Goal: Task Accomplishment & Management: Use online tool/utility

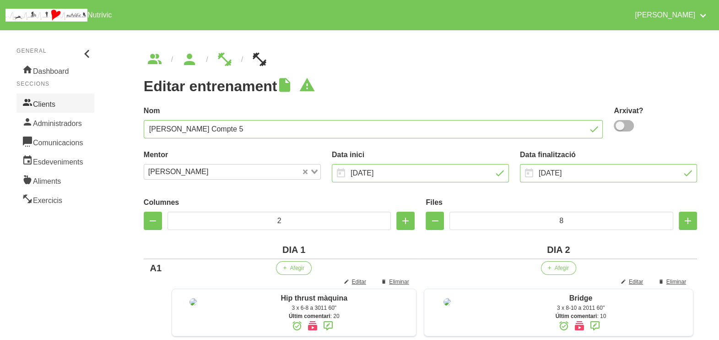
click at [60, 98] on link "Clients" at bounding box center [55, 102] width 78 height 19
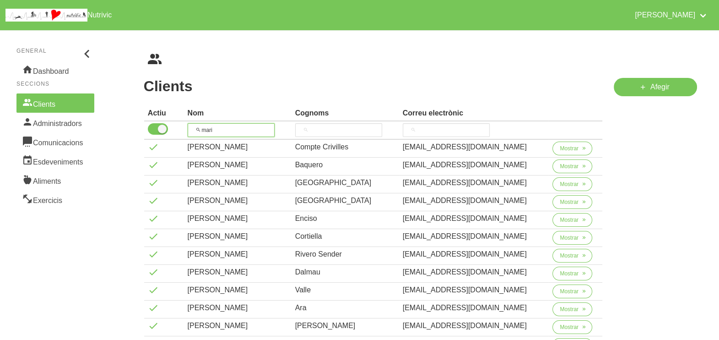
click at [221, 130] on input "mari" at bounding box center [231, 130] width 87 height 14
click at [560, 253] on span "Mostrar" at bounding box center [569, 255] width 19 height 8
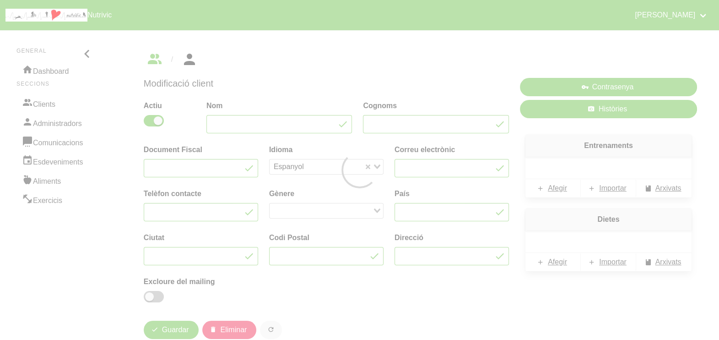
type input "[PERSON_NAME]"
type input "Rivero Sender"
type input "[EMAIL_ADDRESS][DOMAIN_NAME]"
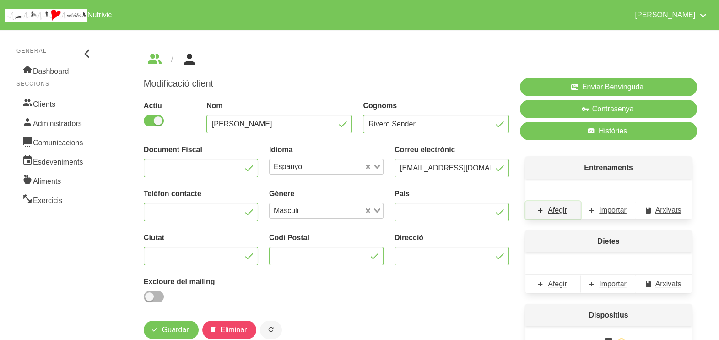
click at [560, 208] on span "Afegir" at bounding box center [557, 210] width 19 height 11
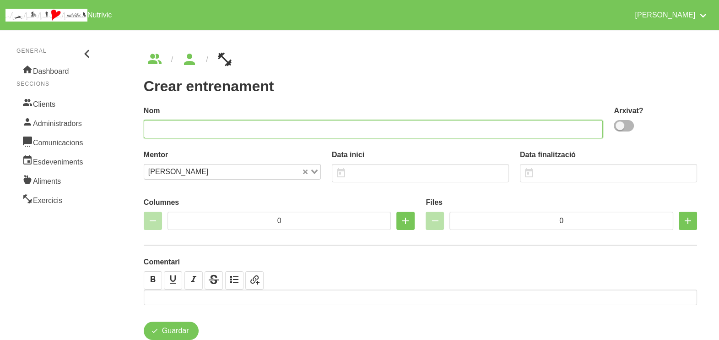
click at [266, 126] on input "text" at bounding box center [374, 129] width 460 height 18
type input "[PERSON_NAME] 4"
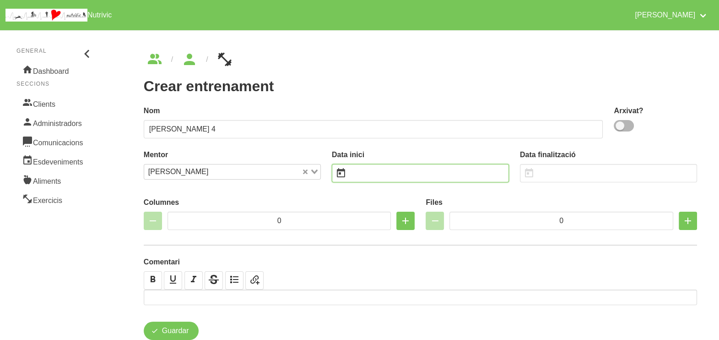
click at [368, 174] on input "text" at bounding box center [420, 173] width 177 height 18
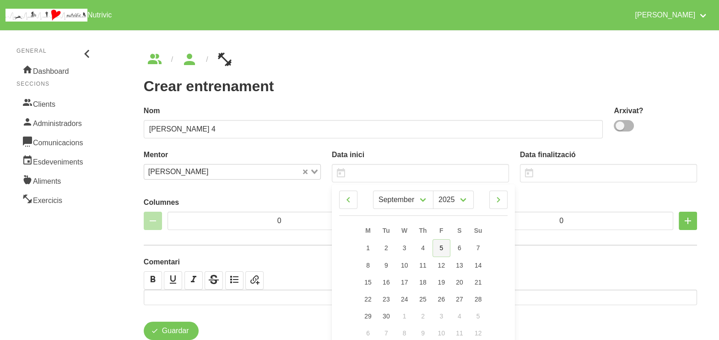
click at [446, 251] on link "5" at bounding box center [442, 248] width 18 height 18
type input "[DATE]"
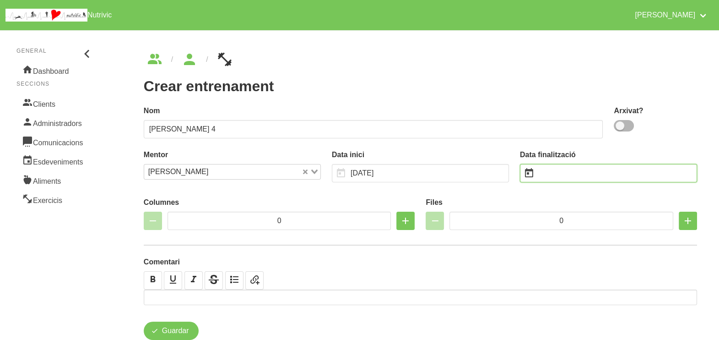
click at [565, 174] on input "text" at bounding box center [608, 173] width 177 height 18
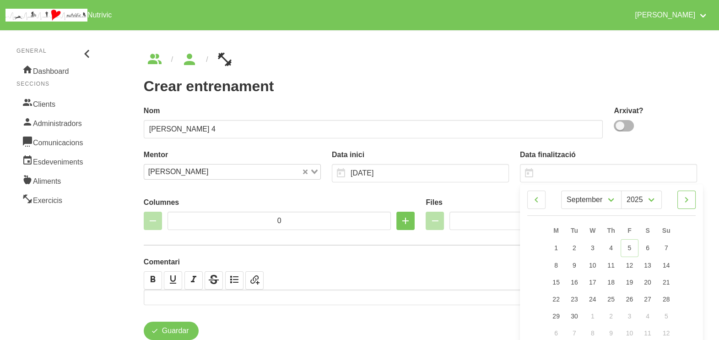
click at [688, 199] on icon at bounding box center [686, 199] width 11 height 16
select select "9"
click at [668, 277] on link "19" at bounding box center [666, 281] width 19 height 17
type input "[DATE]"
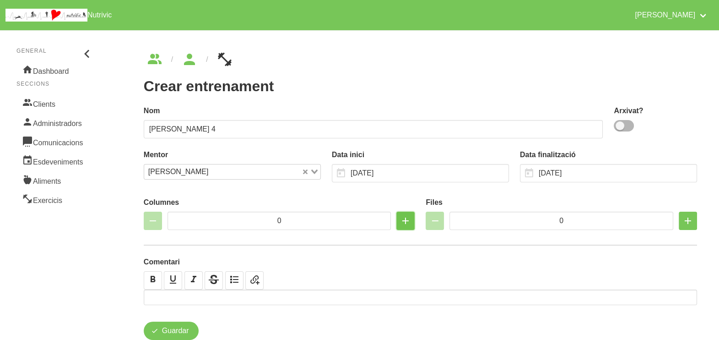
click at [405, 222] on icon "button" at bounding box center [405, 220] width 11 height 16
click at [404, 222] on icon "button" at bounding box center [405, 220] width 11 height 16
type input "2"
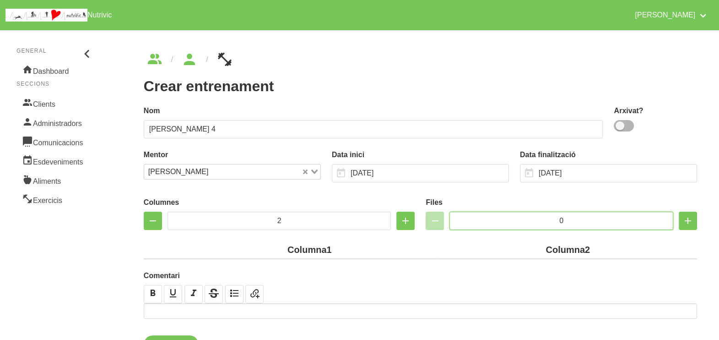
drag, startPoint x: 572, startPoint y: 220, endPoint x: 526, endPoint y: 211, distance: 47.2
click at [526, 211] on div "Files 0" at bounding box center [561, 213] width 271 height 33
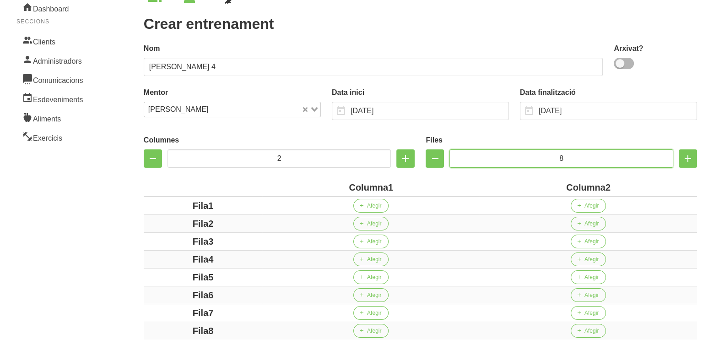
scroll to position [98, 0]
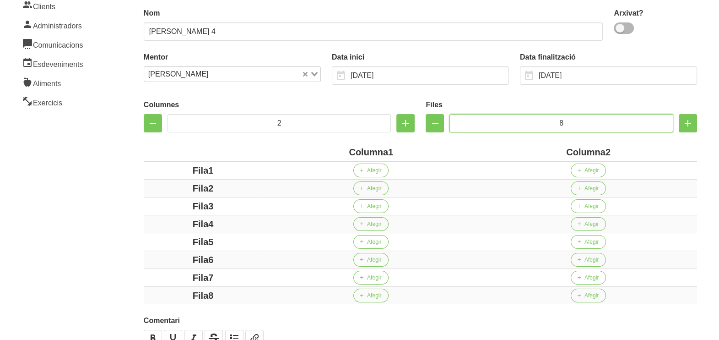
type input "8"
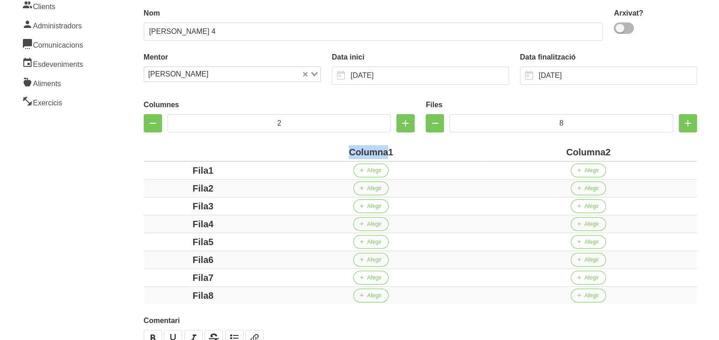
drag, startPoint x: 387, startPoint y: 151, endPoint x: 333, endPoint y: 151, distance: 54.0
click at [334, 151] on div "Columna1" at bounding box center [371, 152] width 210 height 14
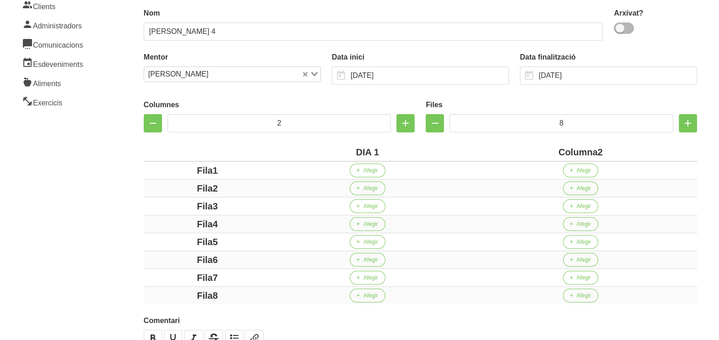
drag, startPoint x: 596, startPoint y: 152, endPoint x: 518, endPoint y: 152, distance: 77.8
click at [518, 152] on div "Columna2" at bounding box center [581, 152] width 226 height 14
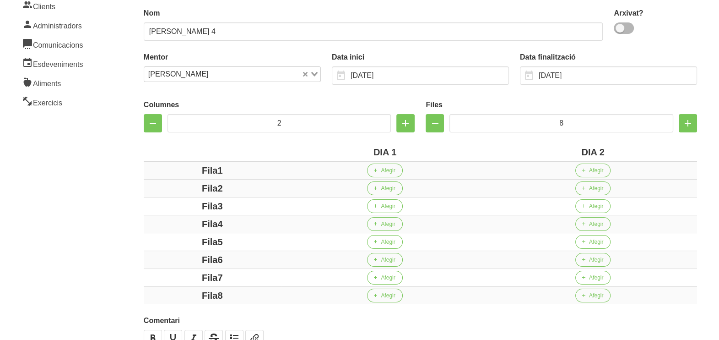
drag, startPoint x: 216, startPoint y: 169, endPoint x: 169, endPoint y: 172, distance: 46.3
click at [170, 172] on div "Fila1" at bounding box center [212, 170] width 130 height 14
drag, startPoint x: 218, startPoint y: 189, endPoint x: 216, endPoint y: 201, distance: 12.6
click at [171, 188] on div "Fila2" at bounding box center [212, 188] width 130 height 14
drag, startPoint x: 233, startPoint y: 204, endPoint x: 176, endPoint y: 204, distance: 57.2
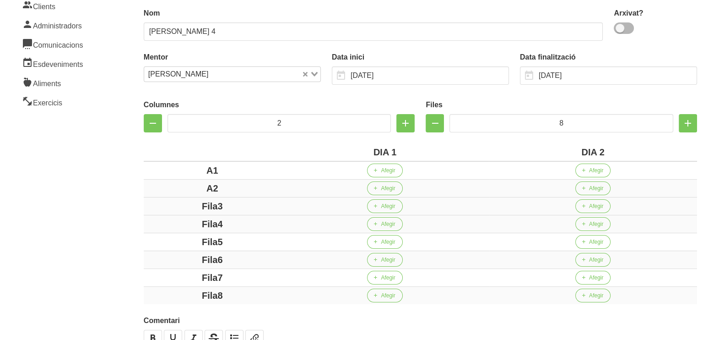
click at [176, 204] on div "Fila3" at bounding box center [212, 206] width 130 height 14
drag, startPoint x: 249, startPoint y: 222, endPoint x: 177, endPoint y: 222, distance: 72.8
click at [177, 222] on div "Fila4" at bounding box center [212, 224] width 130 height 14
drag, startPoint x: 262, startPoint y: 239, endPoint x: 197, endPoint y: 239, distance: 65.0
click at [197, 239] on div "Fila5" at bounding box center [212, 242] width 130 height 14
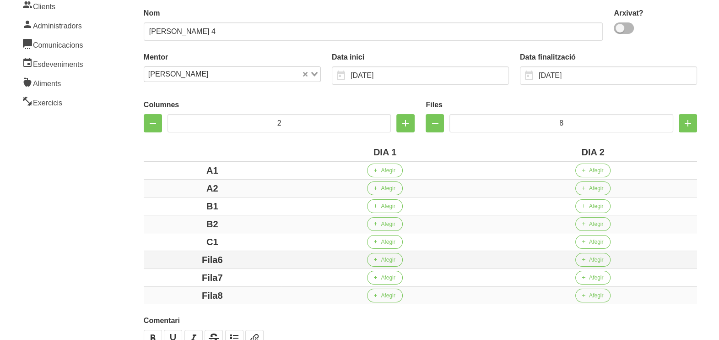
drag, startPoint x: 244, startPoint y: 255, endPoint x: 190, endPoint y: 255, distance: 54.5
click at [190, 255] on div "Fila6" at bounding box center [212, 260] width 130 height 14
drag, startPoint x: 212, startPoint y: 275, endPoint x: 172, endPoint y: 275, distance: 40.3
click at [172, 275] on div "Fila7" at bounding box center [212, 278] width 130 height 14
click at [167, 289] on div "Fila8" at bounding box center [212, 295] width 130 height 14
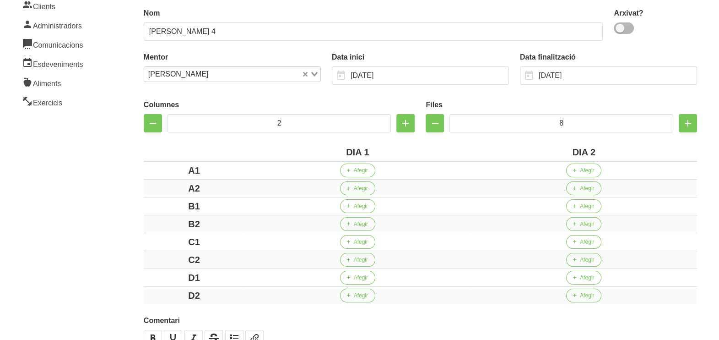
drag, startPoint x: 114, startPoint y: 255, endPoint x: 98, endPoint y: 226, distance: 33.0
click at [109, 249] on aside "General Dashboard Seccions Clients Administradors Comunicacions Esdeveniments A…" at bounding box center [56, 176] width 122 height 499
drag, startPoint x: 585, startPoint y: 172, endPoint x: 579, endPoint y: 172, distance: 6.4
click at [579, 172] on button "Afegir" at bounding box center [583, 170] width 35 height 14
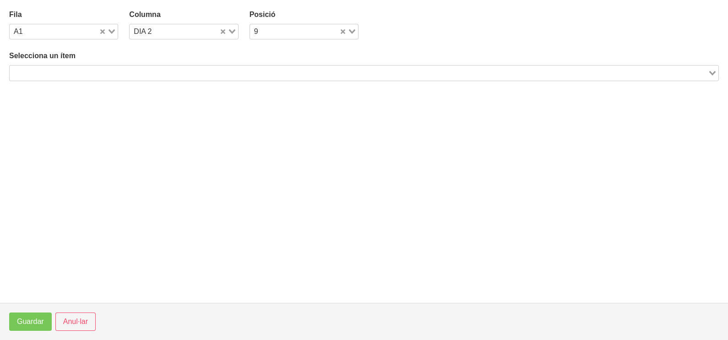
click at [81, 76] on input "Search for option" at bounding box center [359, 72] width 696 height 11
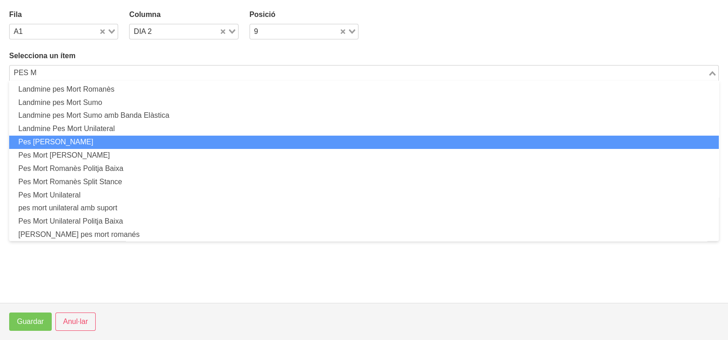
click at [88, 141] on li "Pes [PERSON_NAME]" at bounding box center [364, 141] width 710 height 13
type input "PES M"
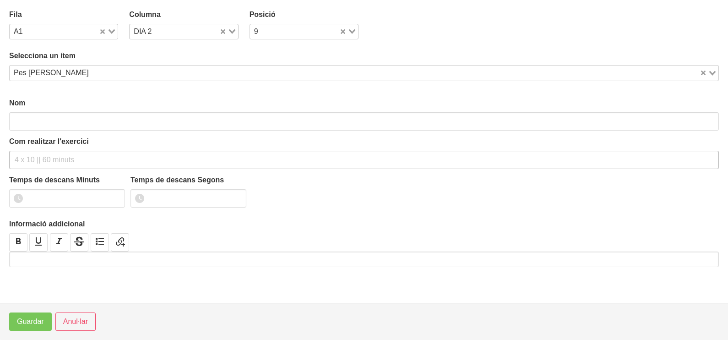
type input "Pes [PERSON_NAME]"
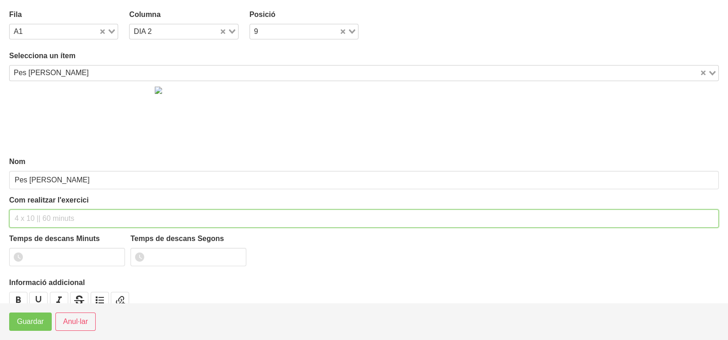
click at [32, 216] on input "text" at bounding box center [364, 218] width 710 height 18
type input "3 x 6-8 a 3010 60""
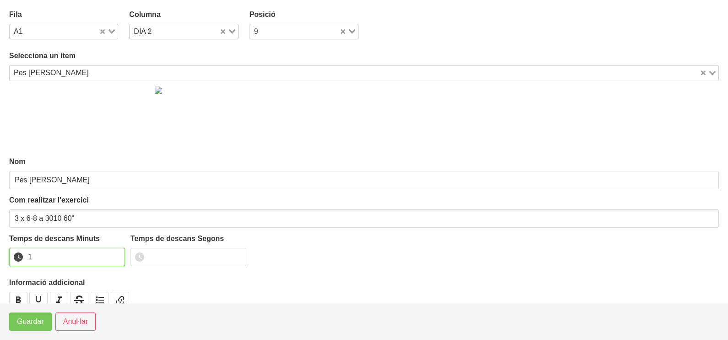
drag, startPoint x: 113, startPoint y: 254, endPoint x: 65, endPoint y: 281, distance: 54.3
type input "1"
click at [112, 254] on input "1" at bounding box center [67, 257] width 116 height 18
click at [37, 323] on span "Guardar" at bounding box center [30, 321] width 27 height 11
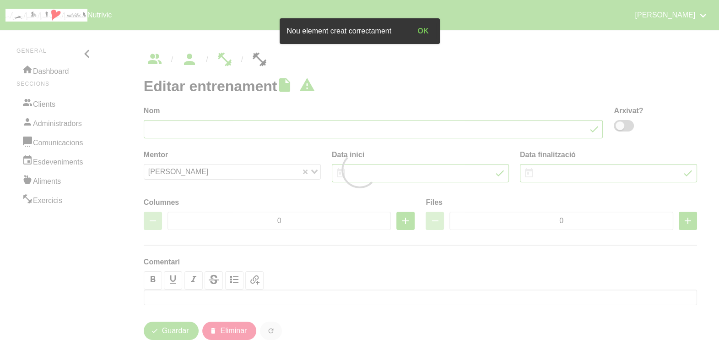
type input "[PERSON_NAME] 4"
type input "[DATE]"
type input "2"
type input "8"
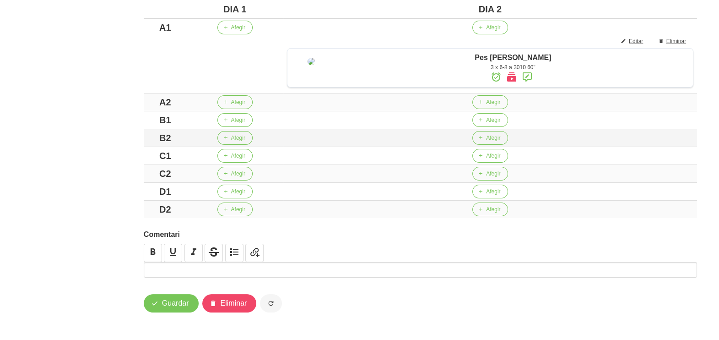
scroll to position [269, 0]
click at [487, 122] on span "Afegir" at bounding box center [493, 120] width 14 height 8
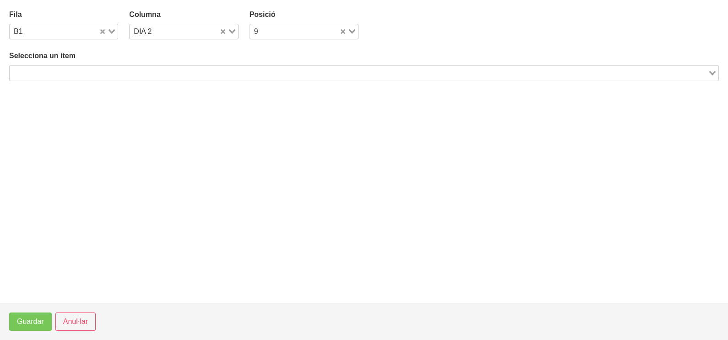
click at [121, 74] on input "Search for option" at bounding box center [359, 72] width 696 height 11
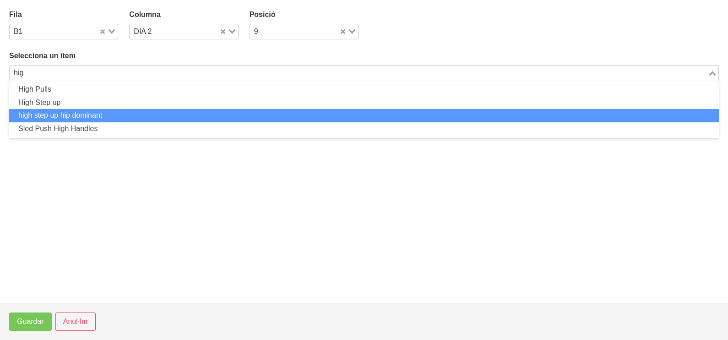
drag, startPoint x: 104, startPoint y: 110, endPoint x: 103, endPoint y: 117, distance: 7.0
click at [103, 117] on li "high step up hip dominant" at bounding box center [364, 115] width 710 height 13
type input "hig"
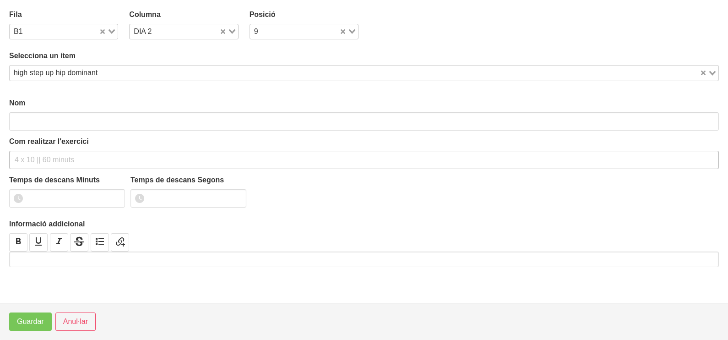
type input "high step up hip dominant"
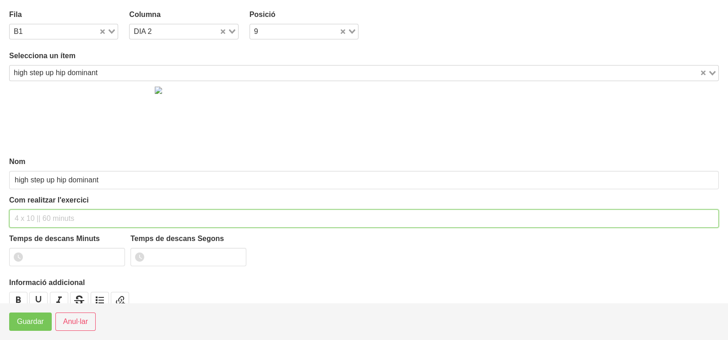
click at [33, 217] on input "text" at bounding box center [364, 218] width 710 height 18
type input "3 x 6-8 a 3010 60""
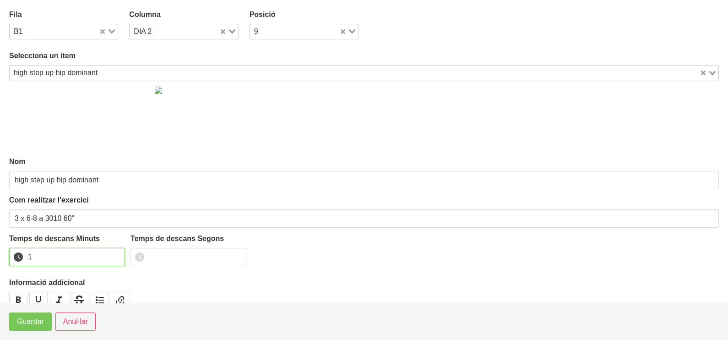
drag, startPoint x: 117, startPoint y: 252, endPoint x: 49, endPoint y: 300, distance: 83.6
type input "1"
click at [111, 256] on input "1" at bounding box center [67, 257] width 116 height 18
click at [36, 323] on span "Guardar" at bounding box center [30, 321] width 27 height 11
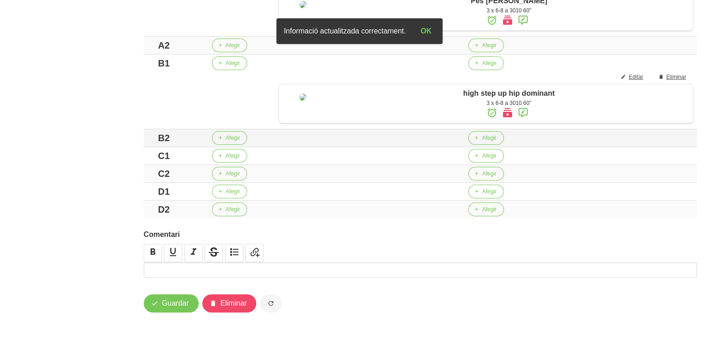
scroll to position [355, 0]
drag, startPoint x: 485, startPoint y: 160, endPoint x: 476, endPoint y: 160, distance: 9.2
click at [476, 160] on button "Afegir" at bounding box center [485, 156] width 35 height 14
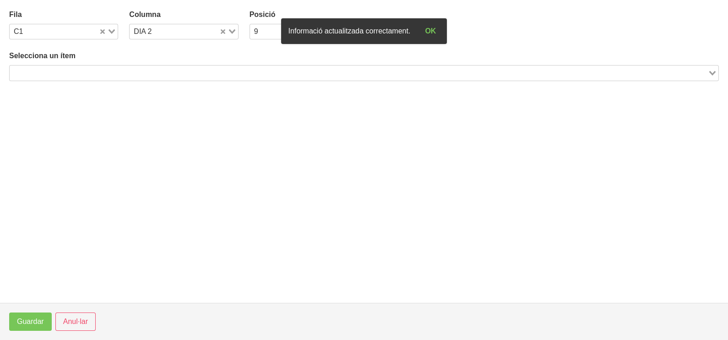
click at [101, 71] on input "Search for option" at bounding box center [359, 72] width 696 height 11
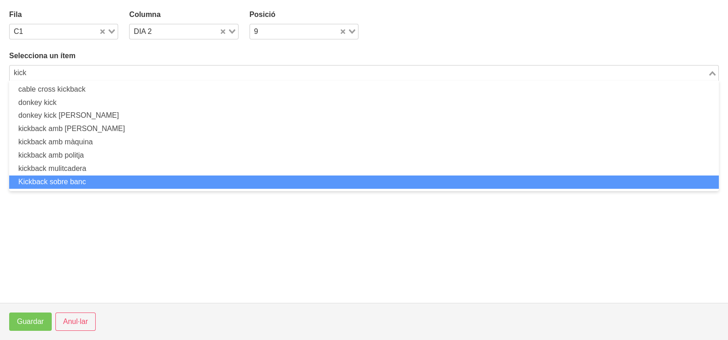
drag, startPoint x: 104, startPoint y: 176, endPoint x: 100, endPoint y: 179, distance: 5.2
click at [100, 179] on li "Kickback sobre banc" at bounding box center [364, 181] width 710 height 13
type input "kick"
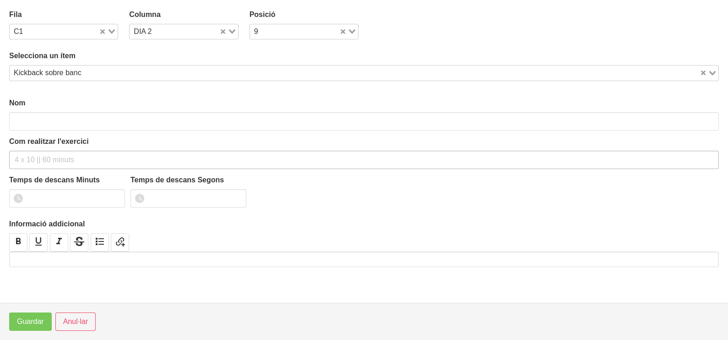
type input "Kickback sobre banc"
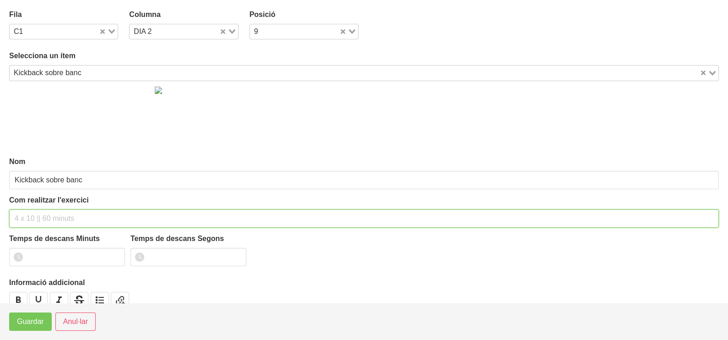
drag, startPoint x: 32, startPoint y: 212, endPoint x: 37, endPoint y: 148, distance: 64.7
click at [33, 210] on input "text" at bounding box center [364, 218] width 710 height 18
type input "3 x 10-12 a 2010 60""
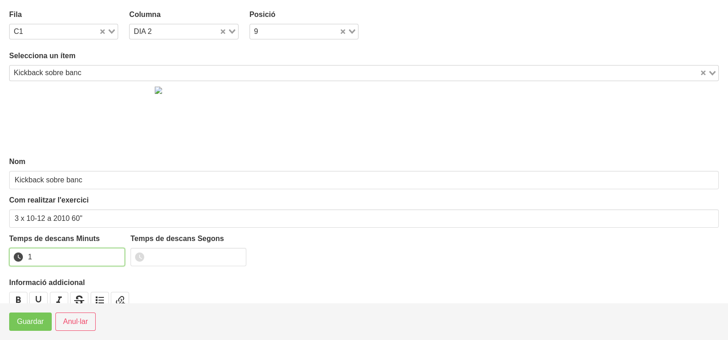
drag, startPoint x: 114, startPoint y: 254, endPoint x: 70, endPoint y: 288, distance: 56.0
type input "1"
click at [114, 253] on input "1" at bounding box center [67, 257] width 116 height 18
click at [37, 322] on span "Guardar" at bounding box center [30, 321] width 27 height 11
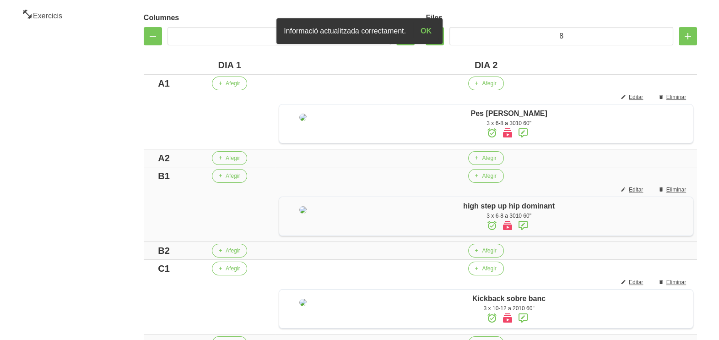
scroll to position [184, 0]
click at [226, 85] on span "Afegir" at bounding box center [233, 84] width 14 height 8
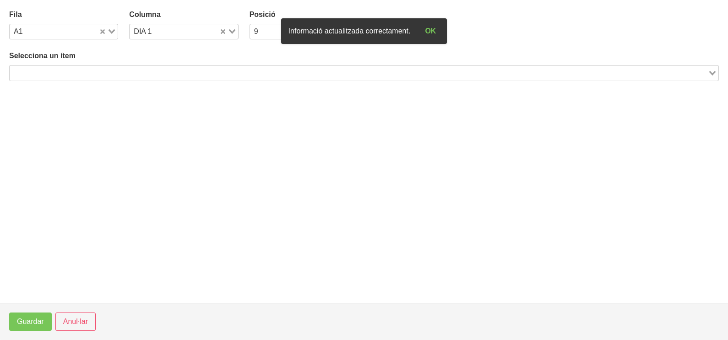
click at [90, 73] on input "Search for option" at bounding box center [359, 72] width 696 height 11
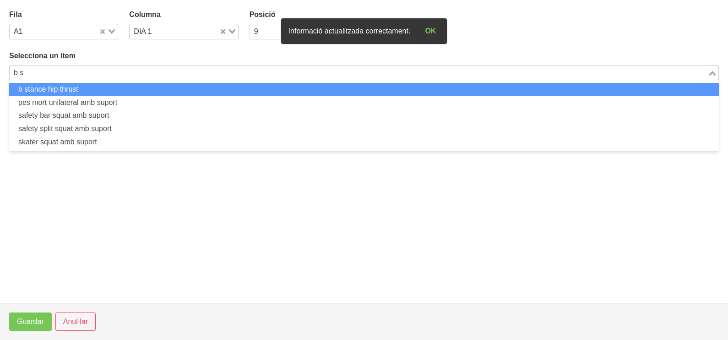
click at [130, 88] on li "b stance hip thrust" at bounding box center [364, 89] width 710 height 13
type input "b s"
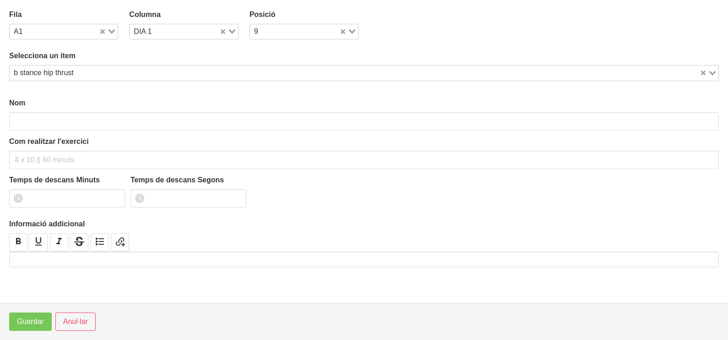
type input "b stance hip thrust"
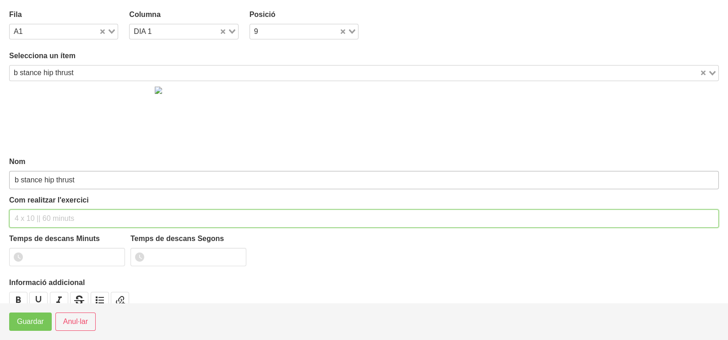
click at [38, 215] on input "text" at bounding box center [364, 218] width 710 height 18
type input "3 x 6-8 a 3011 60""
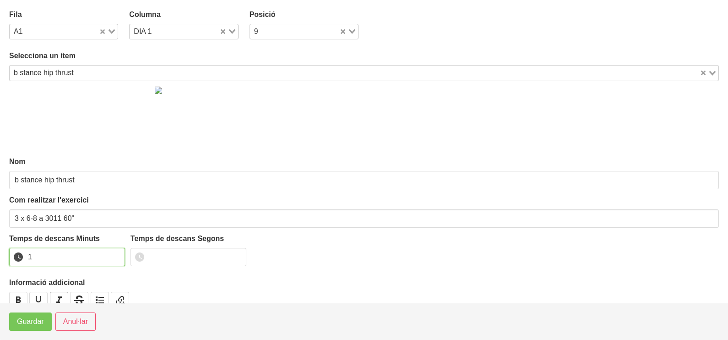
drag, startPoint x: 114, startPoint y: 252, endPoint x: 54, endPoint y: 293, distance: 71.7
type input "1"
click at [105, 258] on input "1" at bounding box center [67, 257] width 116 height 18
click at [35, 319] on span "Guardar" at bounding box center [30, 321] width 27 height 11
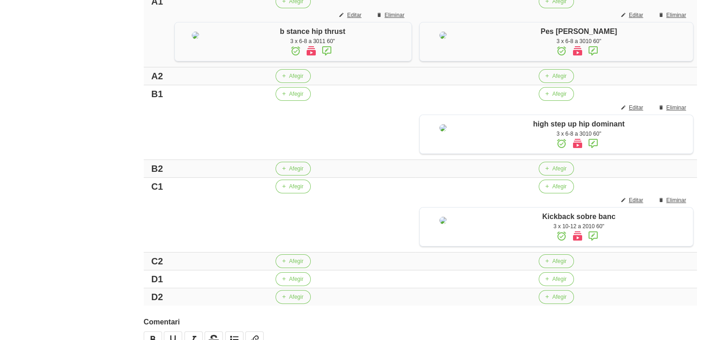
scroll to position [412, 0]
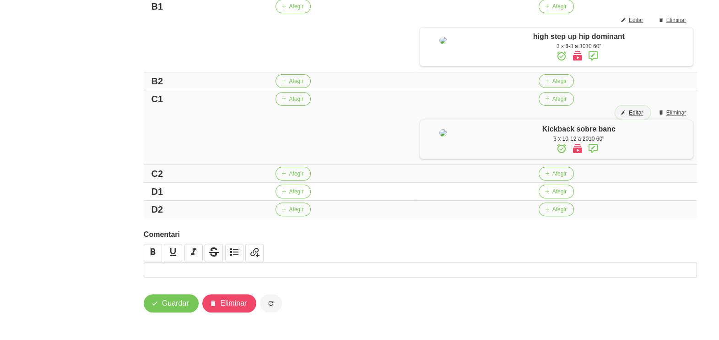
click at [638, 114] on span "Editar" at bounding box center [636, 112] width 14 height 8
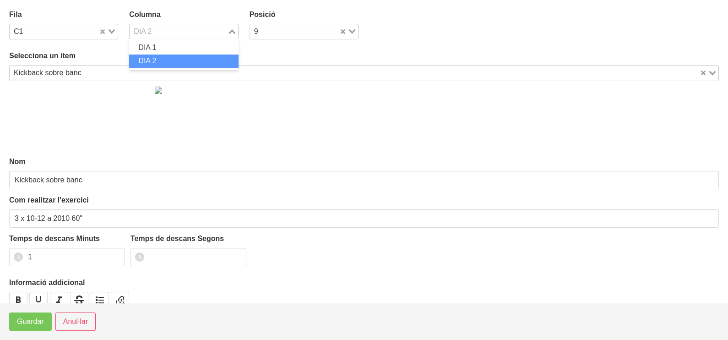
click at [231, 29] on div "Loading..." at bounding box center [233, 30] width 11 height 13
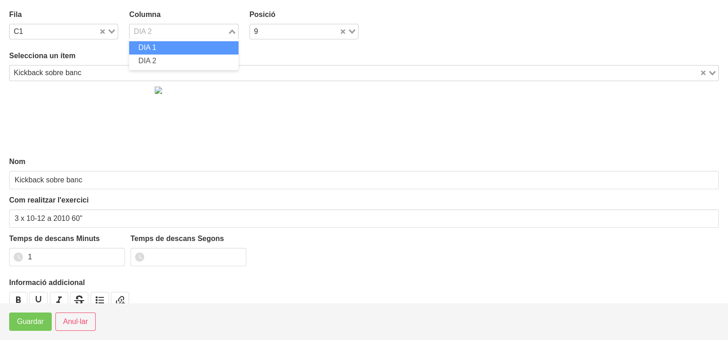
click at [166, 44] on li "DIA 1" at bounding box center [183, 47] width 109 height 13
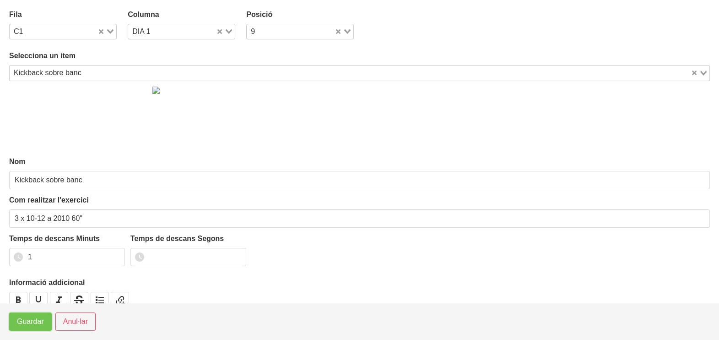
click at [25, 329] on button "Guardar" at bounding box center [30, 321] width 43 height 18
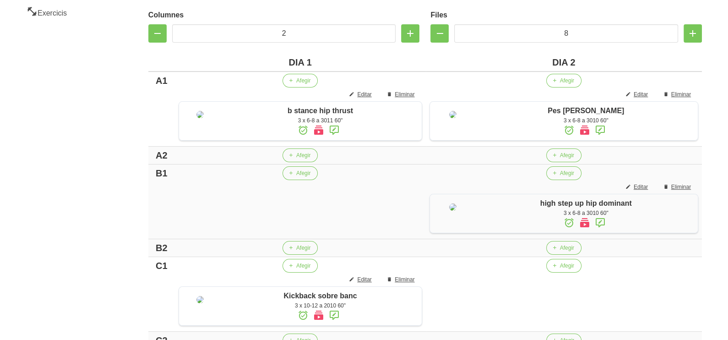
scroll to position [184, 0]
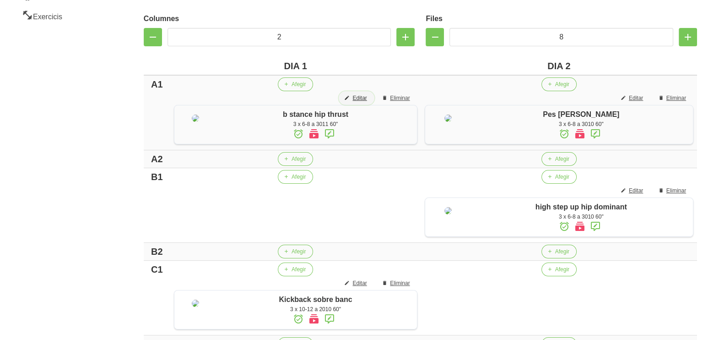
click at [359, 97] on span "Editar" at bounding box center [359, 98] width 14 height 8
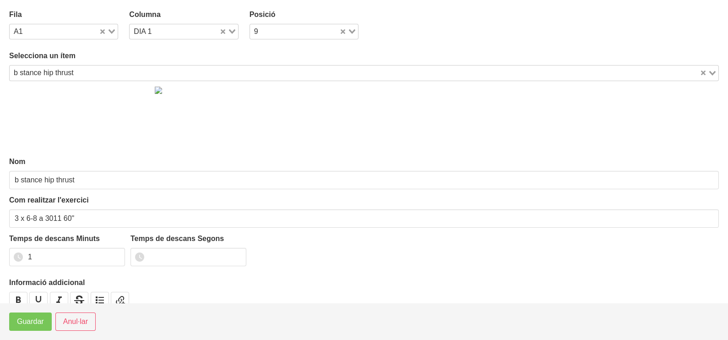
click at [53, 70] on div "b stance hip thrust" at bounding box center [355, 71] width 690 height 13
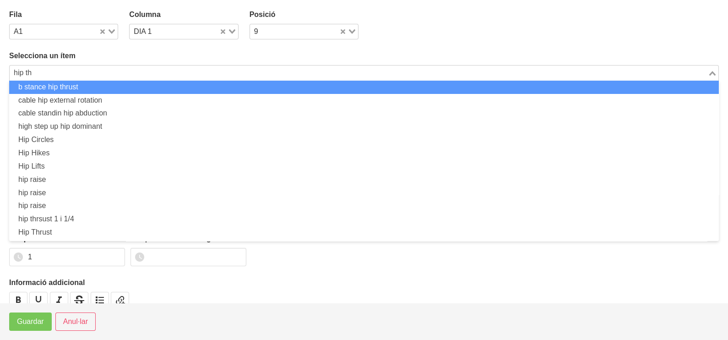
scroll to position [0, 0]
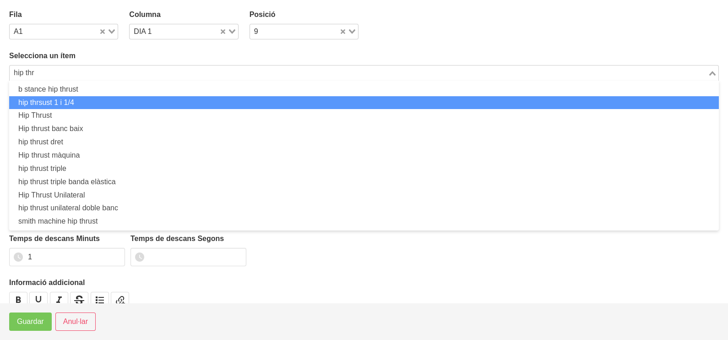
click at [63, 98] on li "hip thrsust 1 i 1/4" at bounding box center [364, 102] width 710 height 13
type input "hip thr"
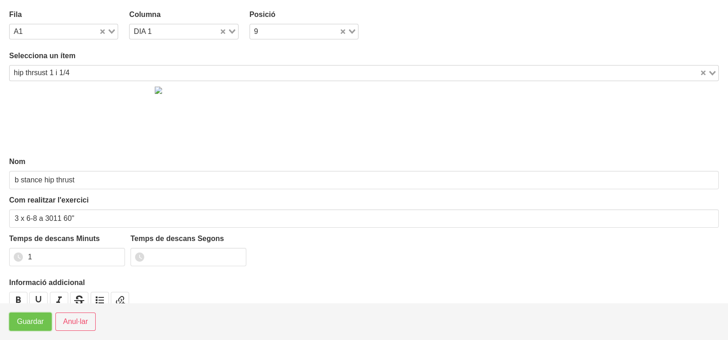
click at [22, 320] on span "Guardar" at bounding box center [30, 321] width 27 height 11
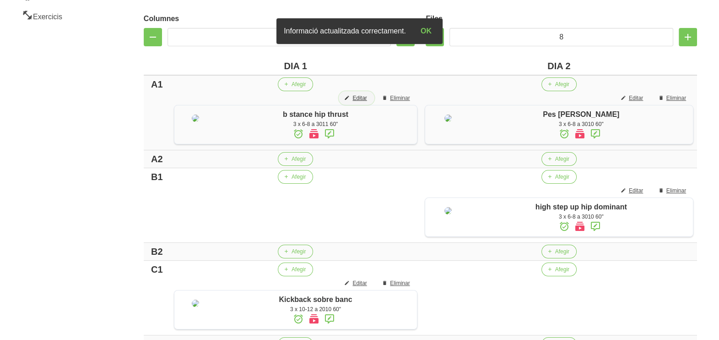
click at [362, 99] on span "Editar" at bounding box center [359, 98] width 14 height 8
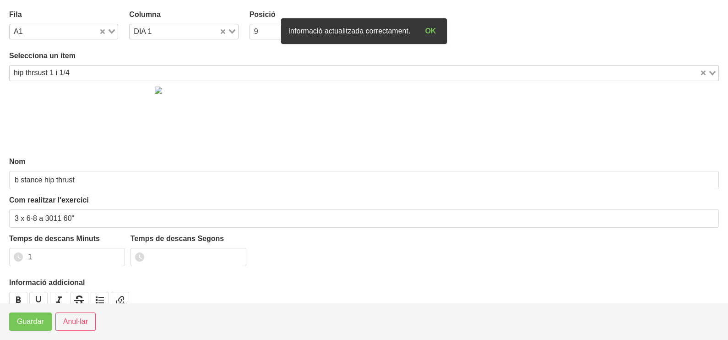
click at [78, 75] on input "Search for option" at bounding box center [386, 72] width 626 height 11
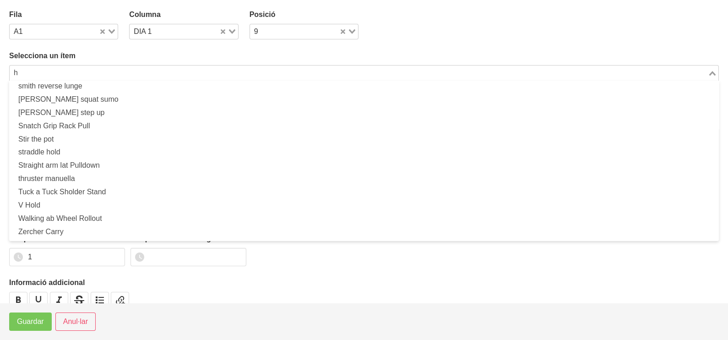
scroll to position [2, 0]
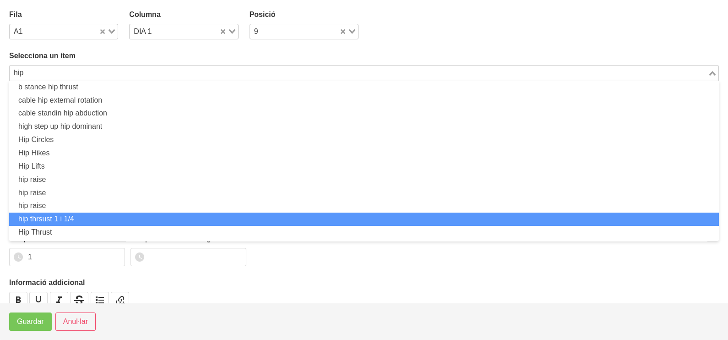
click at [78, 217] on li "hip thrsust 1 i 1/4" at bounding box center [364, 218] width 710 height 13
type input "hip"
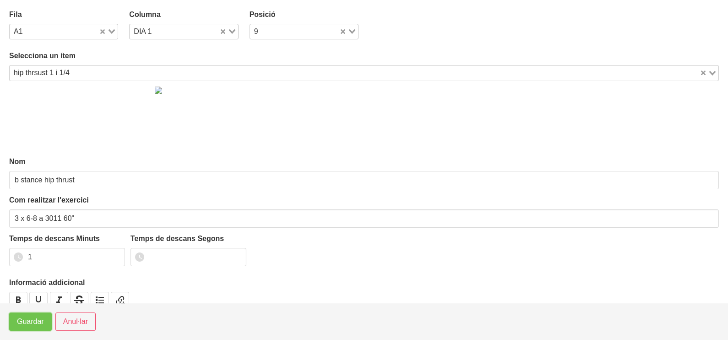
click at [34, 320] on span "Guardar" at bounding box center [30, 321] width 27 height 11
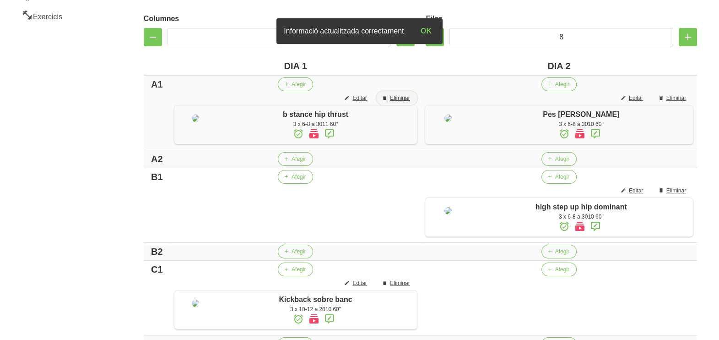
click at [397, 97] on span "Eliminar" at bounding box center [400, 98] width 20 height 8
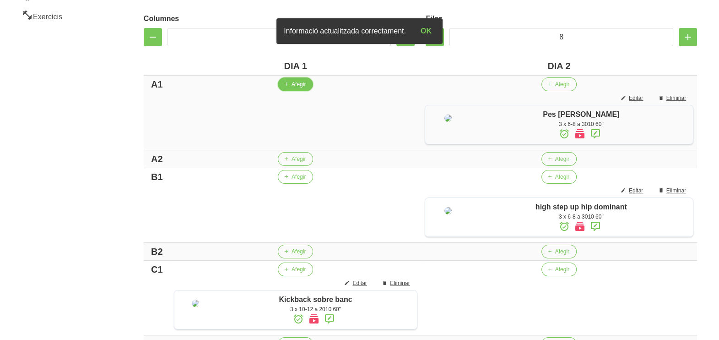
click at [298, 82] on span "Afegir" at bounding box center [299, 84] width 14 height 8
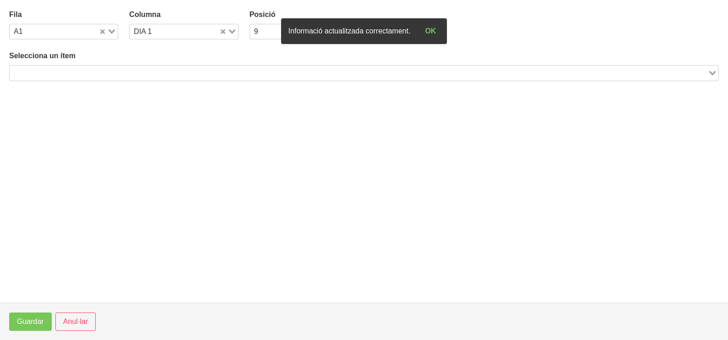
click at [87, 71] on input "Search for option" at bounding box center [359, 72] width 696 height 11
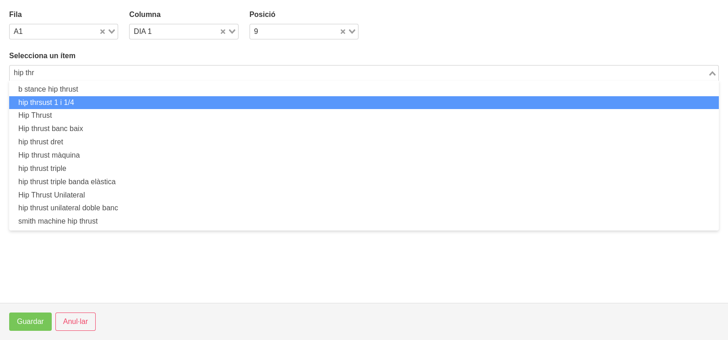
click at [79, 99] on li "hip thrsust 1 i 1/4" at bounding box center [364, 102] width 710 height 13
type input "hip thr"
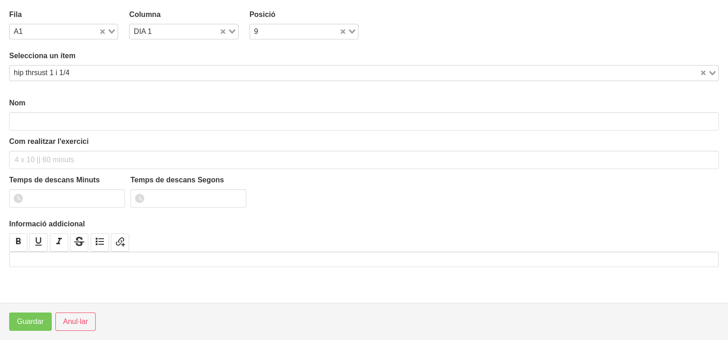
type input "hip thrsust 1 i 1/4"
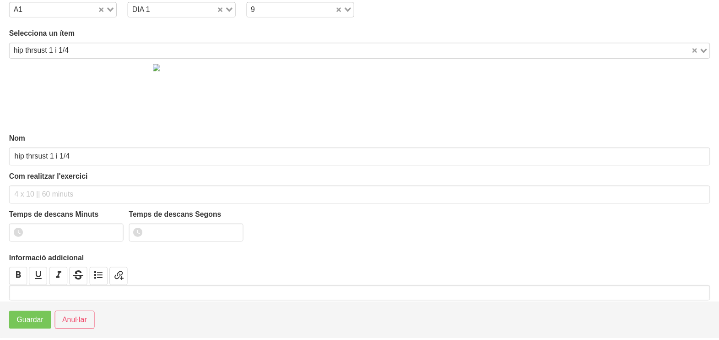
scroll to position [31, 0]
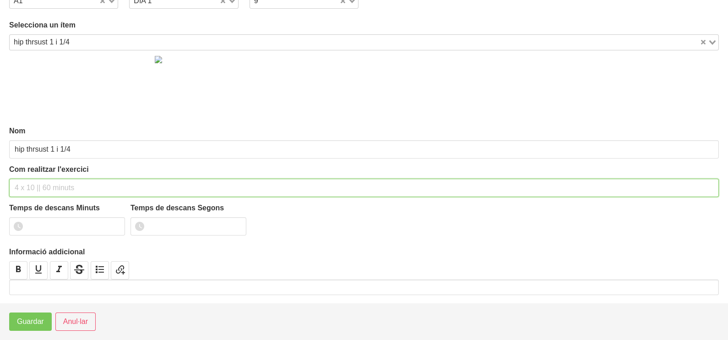
drag, startPoint x: 48, startPoint y: 184, endPoint x: 64, endPoint y: 132, distance: 54.6
click at [58, 165] on div "Com realitzar l'exercici" at bounding box center [364, 180] width 710 height 33
type input "3 x 6-8 a 3011 60""
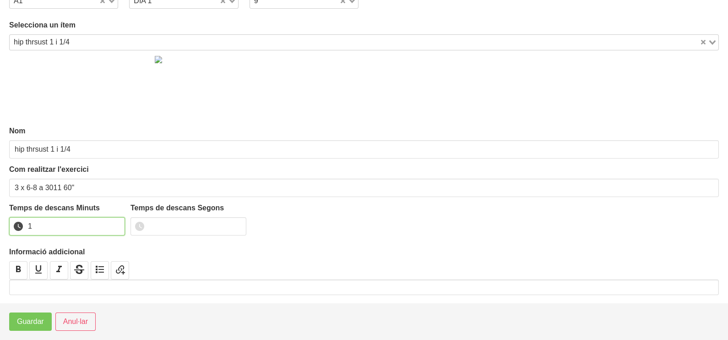
drag, startPoint x: 116, startPoint y: 222, endPoint x: 71, endPoint y: 249, distance: 52.8
type input "1"
click at [116, 222] on input "1" at bounding box center [67, 226] width 116 height 18
click at [27, 318] on span "Guardar" at bounding box center [30, 321] width 27 height 11
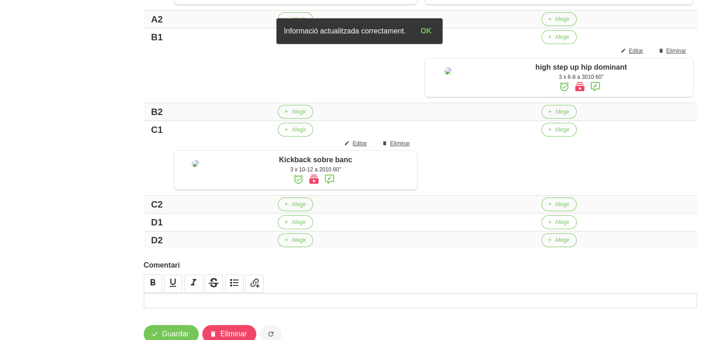
scroll to position [298, 0]
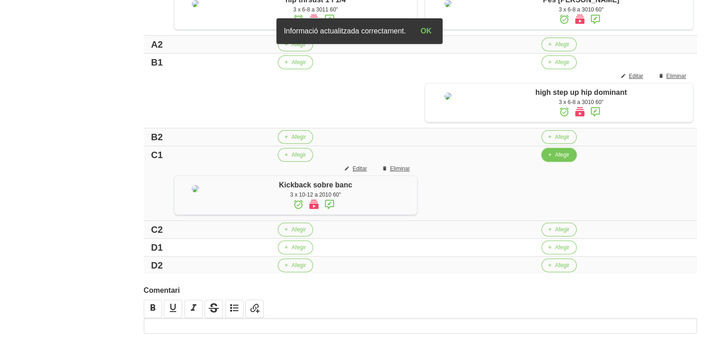
click at [557, 159] on span "Afegir" at bounding box center [562, 155] width 14 height 8
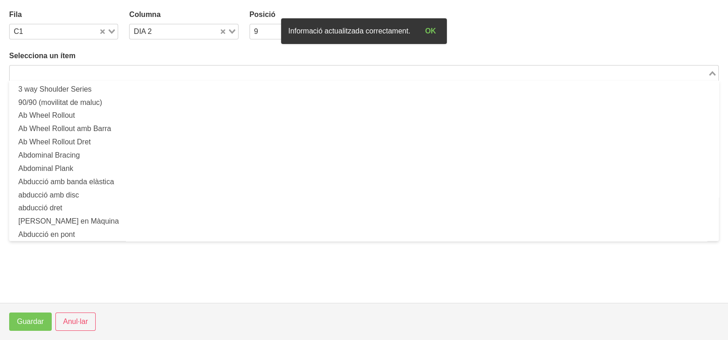
click at [165, 71] on input "Search for option" at bounding box center [359, 72] width 696 height 11
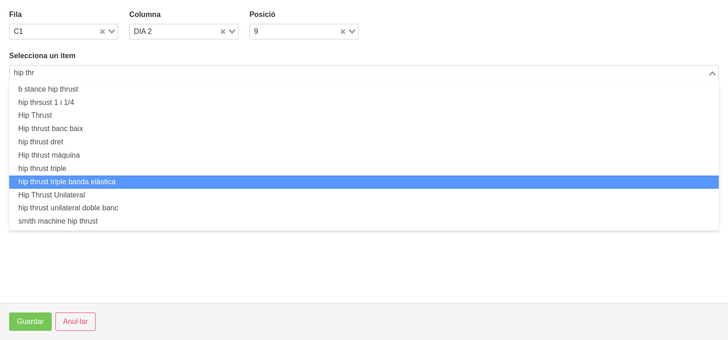
click at [127, 176] on li "hip thrust triple banda elàstica" at bounding box center [364, 181] width 710 height 13
type input "hip thr"
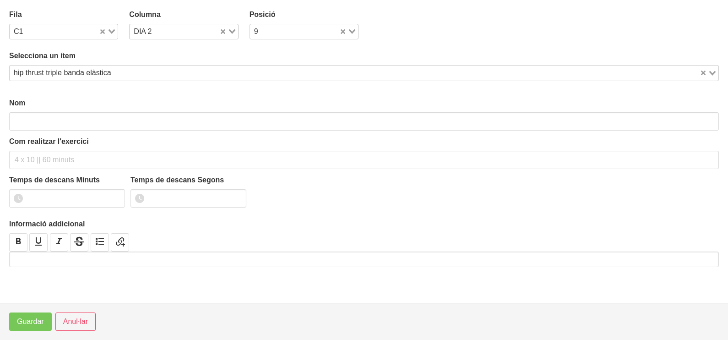
type input "hip thrust triple banda elàstica"
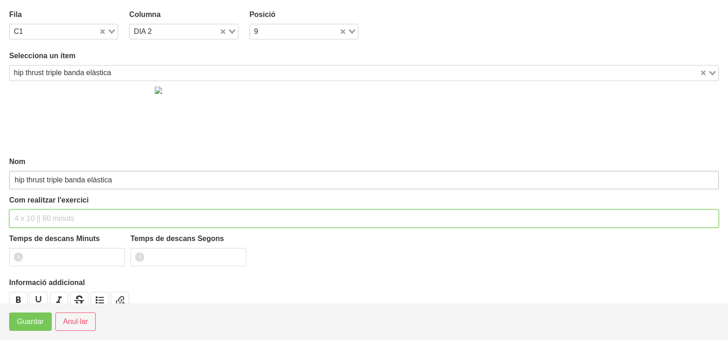
click at [37, 216] on input "text" at bounding box center [364, 218] width 710 height 18
type input "3 x 8-10 a 2011 60""
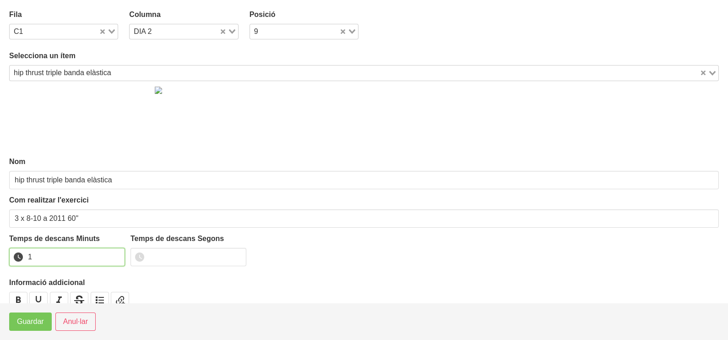
drag, startPoint x: 113, startPoint y: 253, endPoint x: 60, endPoint y: 287, distance: 63.1
type input "1"
click at [100, 261] on input "1" at bounding box center [67, 257] width 116 height 18
click at [36, 319] on span "Guardar" at bounding box center [30, 321] width 27 height 11
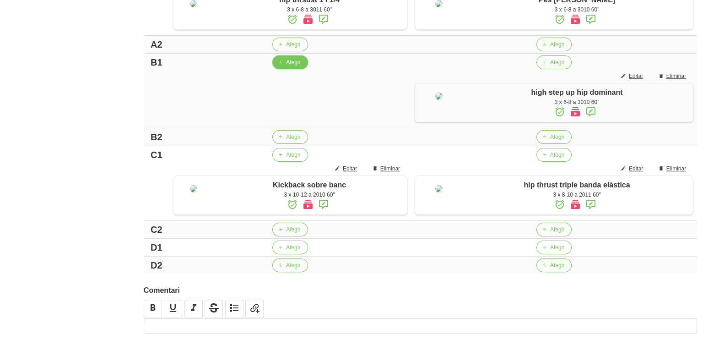
click at [288, 69] on button "Afegir" at bounding box center [289, 62] width 35 height 14
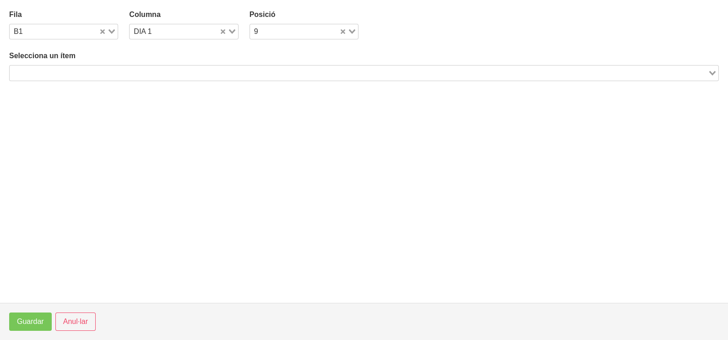
click at [145, 73] on input "Search for option" at bounding box center [359, 72] width 696 height 11
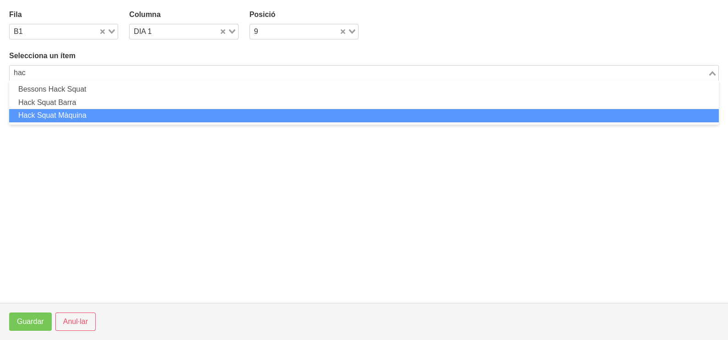
drag, startPoint x: 109, startPoint y: 108, endPoint x: 108, endPoint y: 114, distance: 5.7
click at [108, 114] on li "Hack Squat Màquina" at bounding box center [364, 115] width 710 height 13
type input "hac"
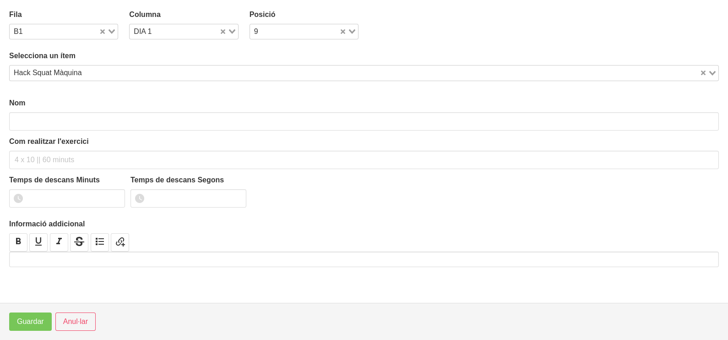
type input "Hack Squat Màquina"
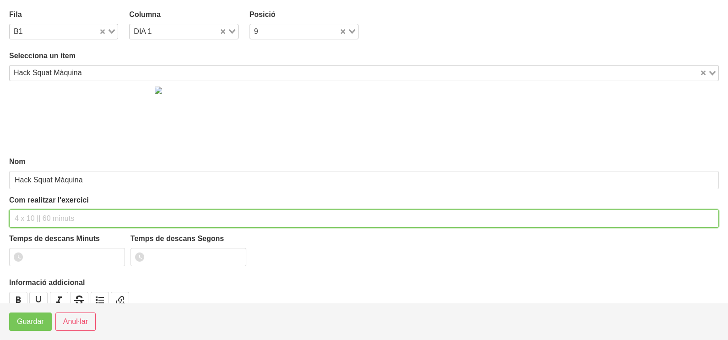
click at [34, 214] on input "text" at bounding box center [364, 218] width 710 height 18
type input "3 x 6-8 a 3010 60""
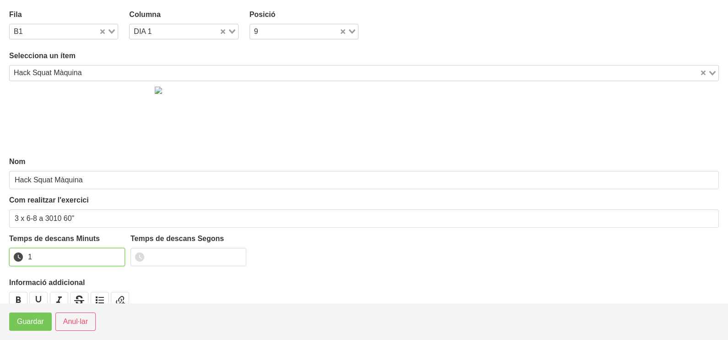
drag, startPoint x: 115, startPoint y: 252, endPoint x: 109, endPoint y: 256, distance: 6.6
type input "1"
click at [114, 254] on input "1" at bounding box center [67, 257] width 116 height 18
click at [24, 320] on span "Guardar" at bounding box center [30, 321] width 27 height 11
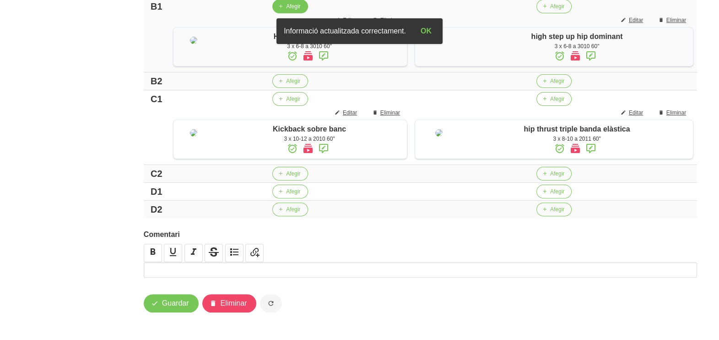
scroll to position [418, 0]
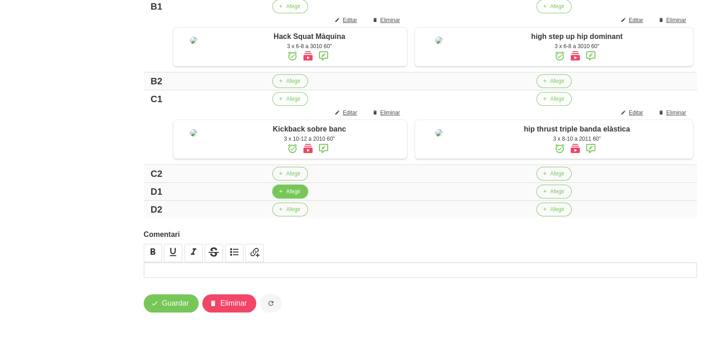
click at [298, 196] on button "Afegir" at bounding box center [289, 191] width 35 height 14
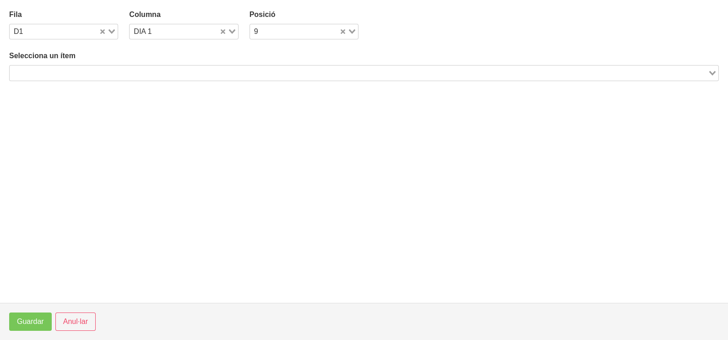
click at [177, 75] on input "Search for option" at bounding box center [359, 72] width 696 height 11
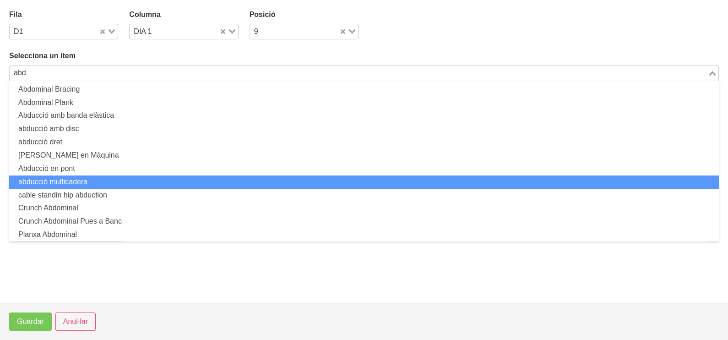
click at [101, 181] on li "abducció multicadera" at bounding box center [364, 181] width 710 height 13
type input "abd"
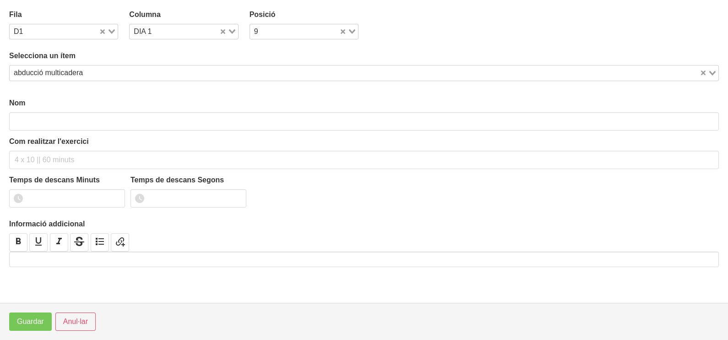
type input "abducció multicadera"
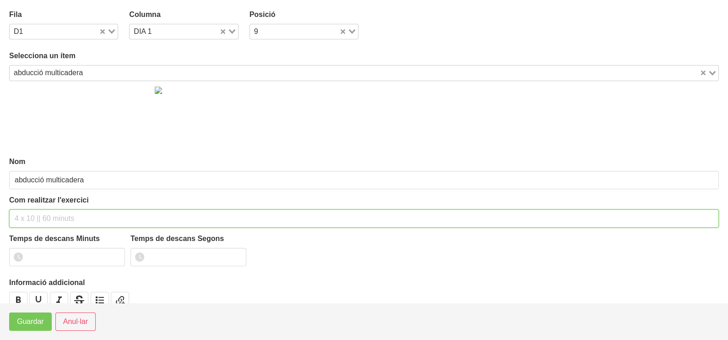
drag, startPoint x: 30, startPoint y: 215, endPoint x: 22, endPoint y: 211, distance: 9.2
click at [26, 213] on input "text" at bounding box center [364, 218] width 710 height 18
type input "3 x 10-12 a 2010 60""
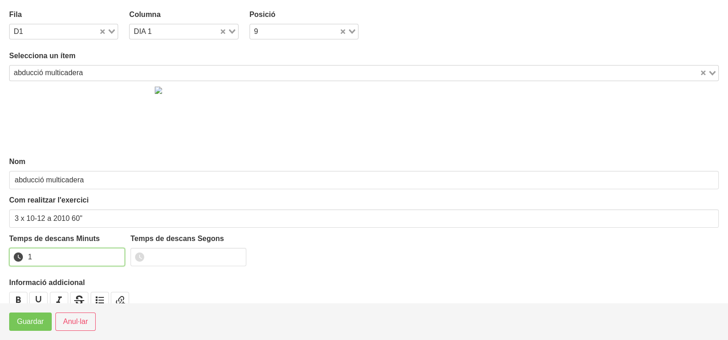
drag, startPoint x: 116, startPoint y: 254, endPoint x: 65, endPoint y: 287, distance: 60.8
type input "1"
click at [114, 255] on input "1" at bounding box center [67, 257] width 116 height 18
click at [29, 325] on span "Guardar" at bounding box center [30, 321] width 27 height 11
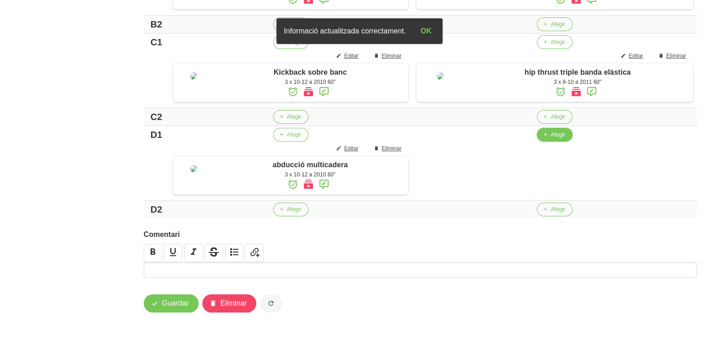
click at [554, 141] on button "Afegir" at bounding box center [554, 135] width 35 height 14
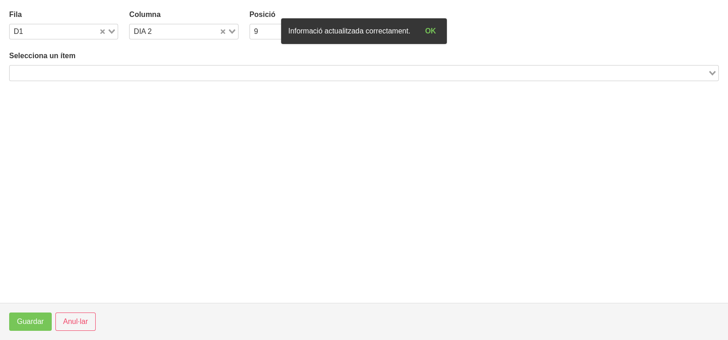
click at [168, 66] on div "Search for option" at bounding box center [359, 71] width 698 height 13
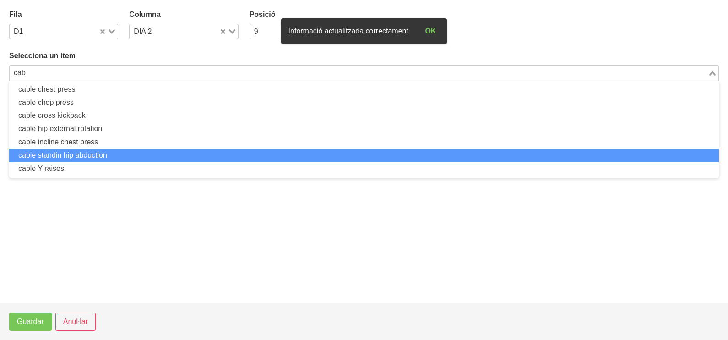
click at [132, 157] on li "cable standin hip abduction" at bounding box center [364, 155] width 710 height 13
type input "cab"
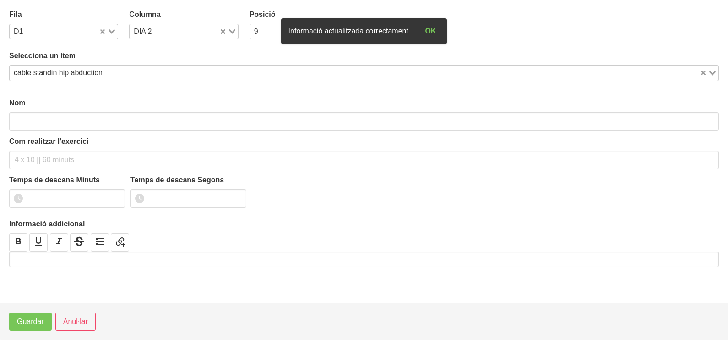
type input "cable standin hip abduction"
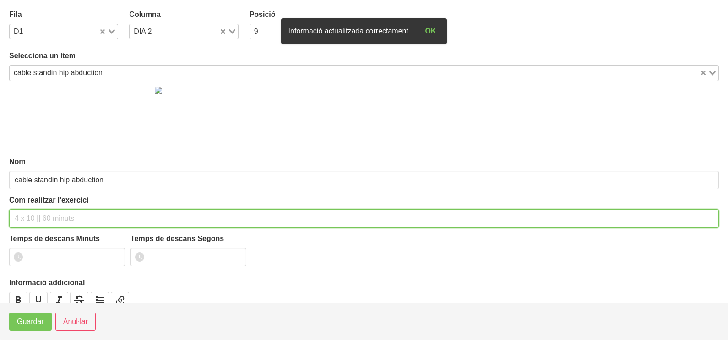
click at [39, 214] on input "text" at bounding box center [364, 218] width 710 height 18
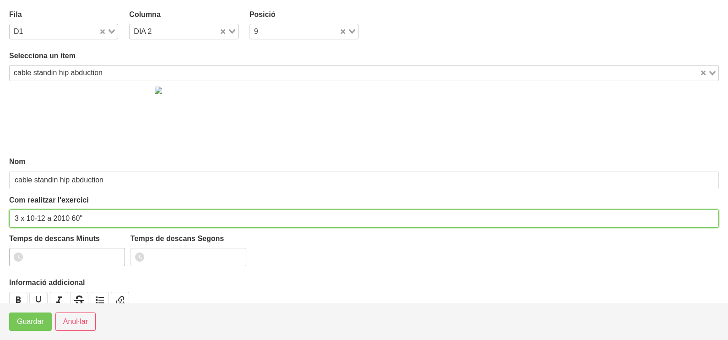
type input "3 x 10-12 a 2010 60""
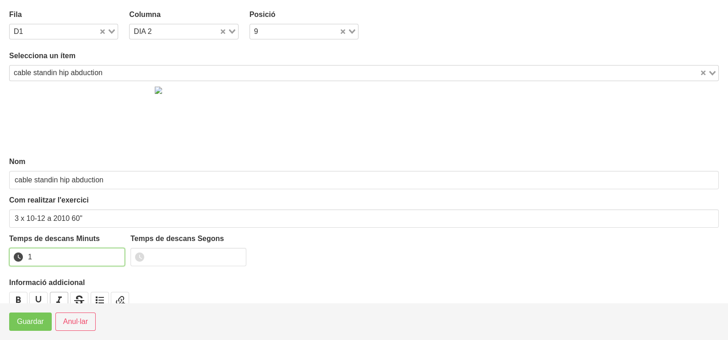
drag, startPoint x: 116, startPoint y: 253, endPoint x: 50, endPoint y: 297, distance: 79.5
type input "1"
click at [115, 254] on input "1" at bounding box center [67, 257] width 116 height 18
click at [27, 326] on span "Guardar" at bounding box center [30, 321] width 27 height 11
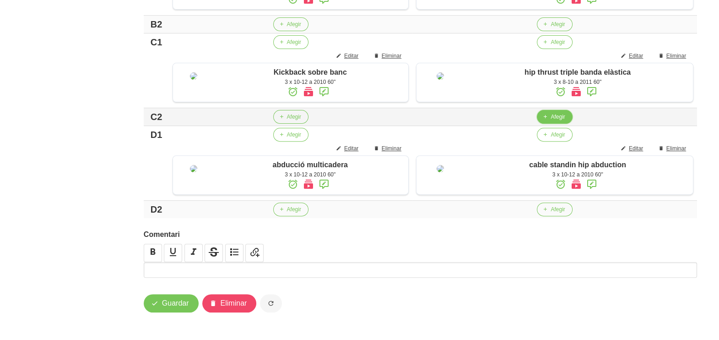
click at [558, 121] on span "Afegir" at bounding box center [558, 117] width 14 height 8
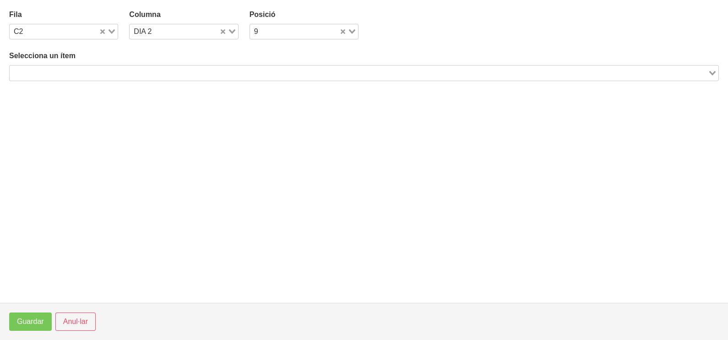
click at [179, 73] on input "Search for option" at bounding box center [359, 72] width 696 height 11
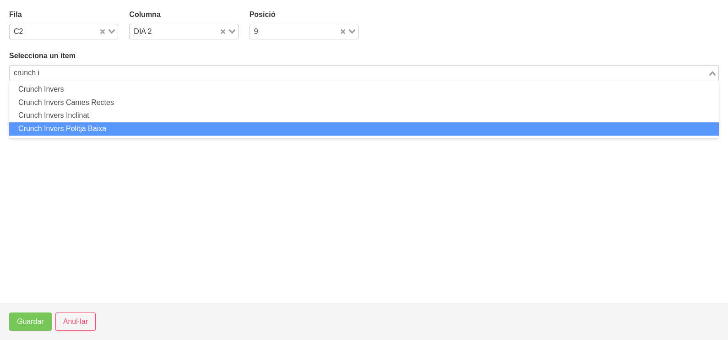
click at [119, 126] on li "Crunch Invers Politja Baixa" at bounding box center [364, 128] width 710 height 13
type input "crunch i"
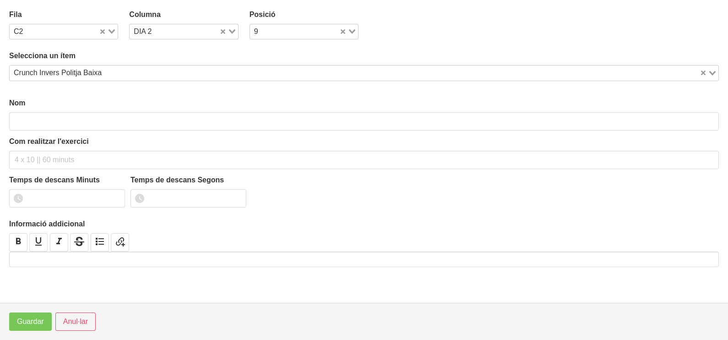
type input "Crunch Invers Politja Baixa"
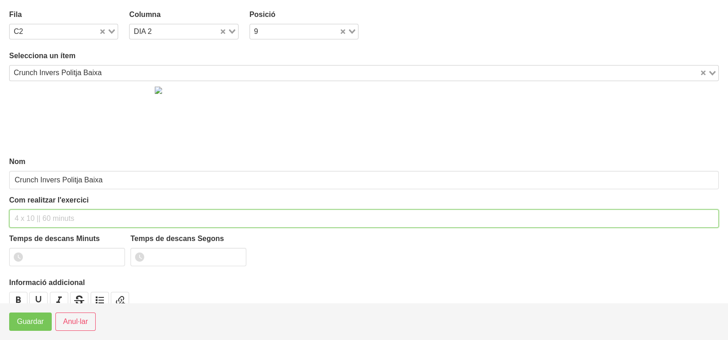
click at [48, 217] on input "text" at bounding box center [364, 218] width 710 height 18
type input "3 x 10-12 a 2011 60""
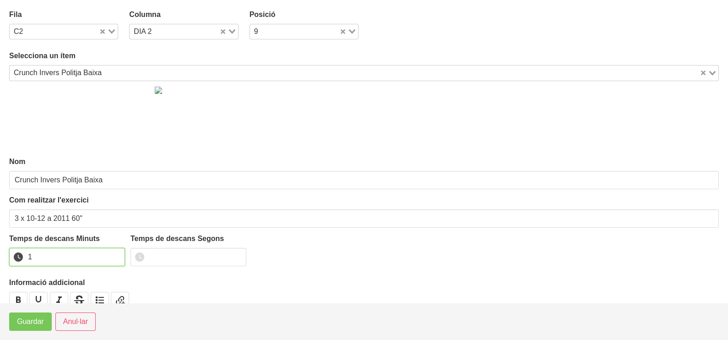
drag, startPoint x: 114, startPoint y: 252, endPoint x: 55, endPoint y: 289, distance: 70.1
type input "1"
click at [112, 254] on input "1" at bounding box center [67, 257] width 116 height 18
click at [25, 322] on span "Guardar" at bounding box center [30, 321] width 27 height 11
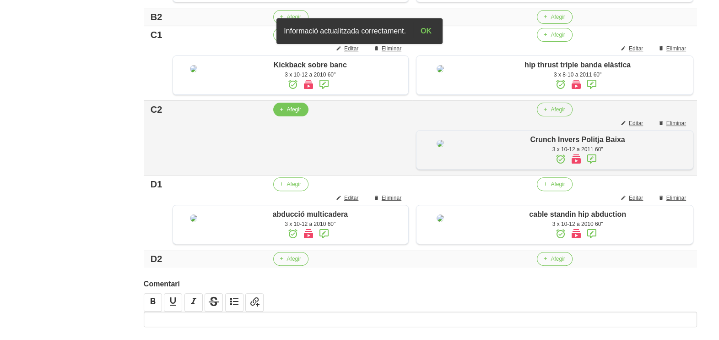
click at [289, 114] on span "Afegir" at bounding box center [294, 109] width 14 height 8
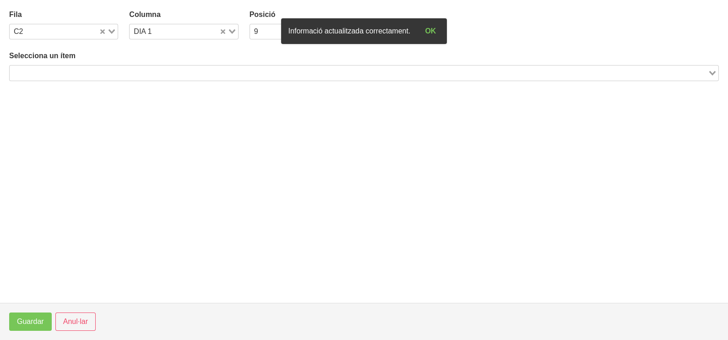
click at [108, 73] on input "Search for option" at bounding box center [359, 72] width 696 height 11
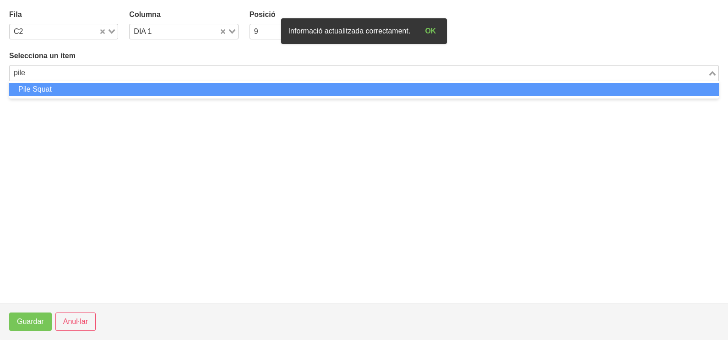
click at [100, 91] on li "Pile Squat" at bounding box center [364, 89] width 710 height 13
type input "pile"
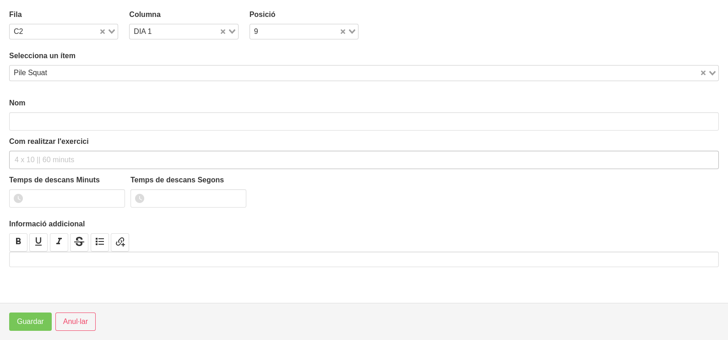
type input "Pile Squat"
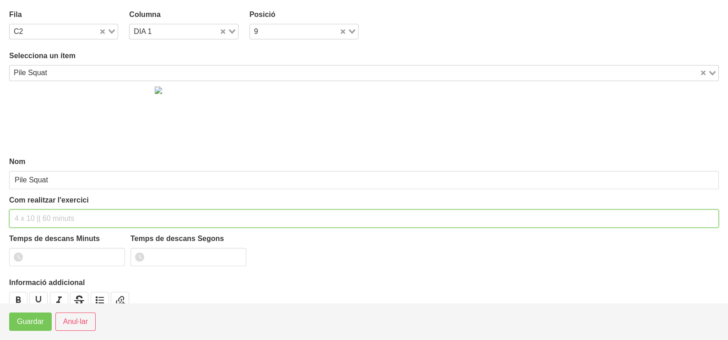
click at [47, 216] on input "text" at bounding box center [364, 218] width 710 height 18
type input "3 x 10-12 a 201+"
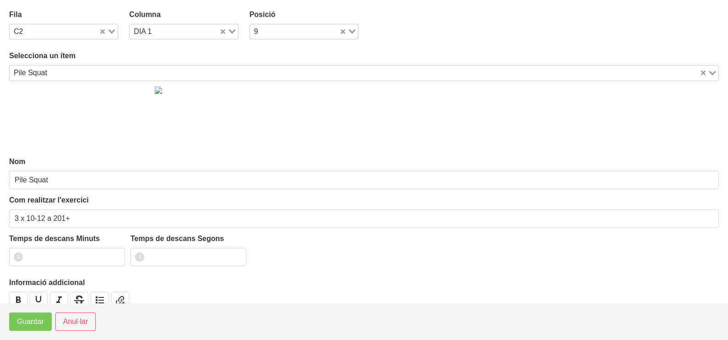
click at [53, 71] on input "Search for option" at bounding box center [374, 72] width 648 height 11
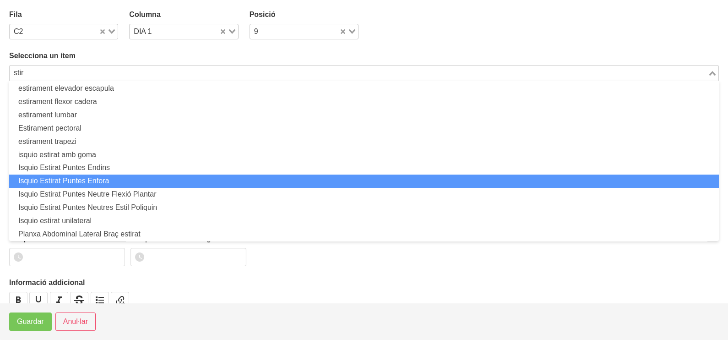
scroll to position [56, 0]
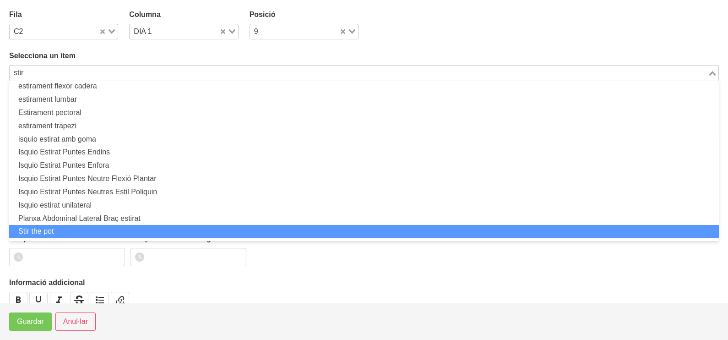
click at [78, 238] on ul "estirament columna dorsal estirament dorsal Estirament dorsal ample estirament …" at bounding box center [364, 161] width 710 height 160
click at [78, 226] on li "Stir the pot" at bounding box center [364, 231] width 710 height 13
type input "stir"
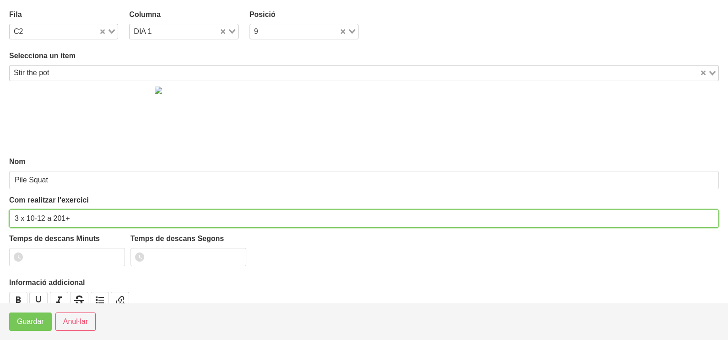
click at [80, 216] on input "3 x 10-12 a 201+" at bounding box center [364, 218] width 710 height 18
type input "Stir the pot"
type input "3 x 10-12 a 2010 60""
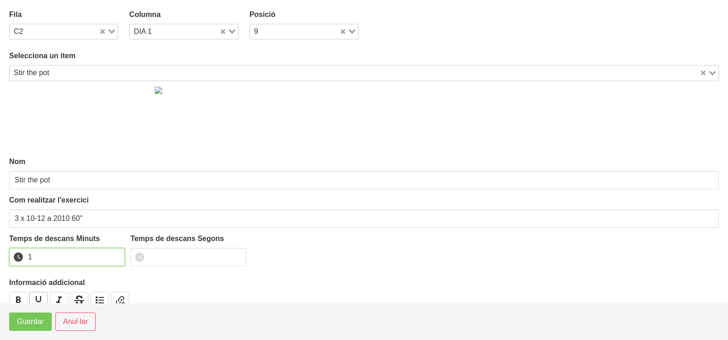
drag, startPoint x: 117, startPoint y: 253, endPoint x: 35, endPoint y: 295, distance: 91.7
type input "1"
click at [112, 254] on input "1" at bounding box center [67, 257] width 116 height 18
click at [19, 320] on span "Guardar" at bounding box center [30, 321] width 27 height 11
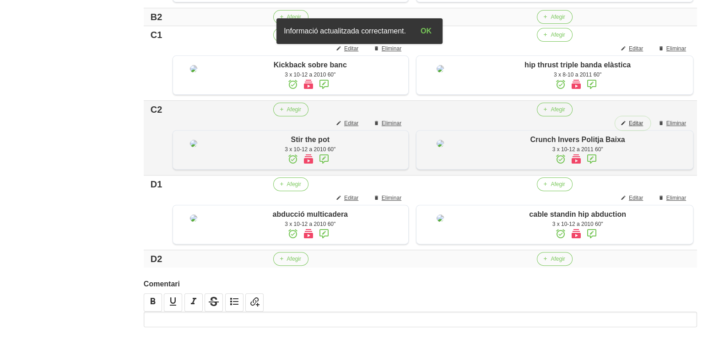
click at [635, 127] on span "Editar" at bounding box center [636, 123] width 14 height 8
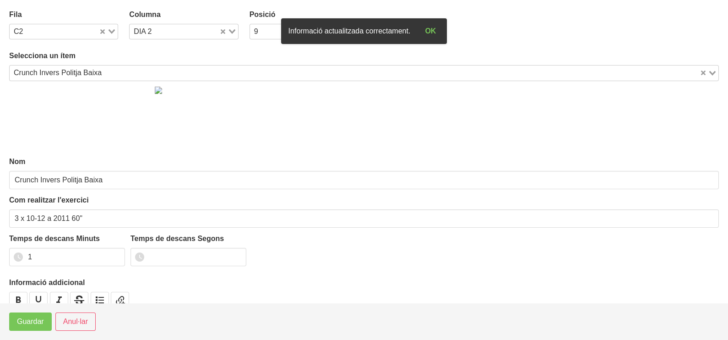
click at [108, 76] on input "Search for option" at bounding box center [402, 72] width 594 height 11
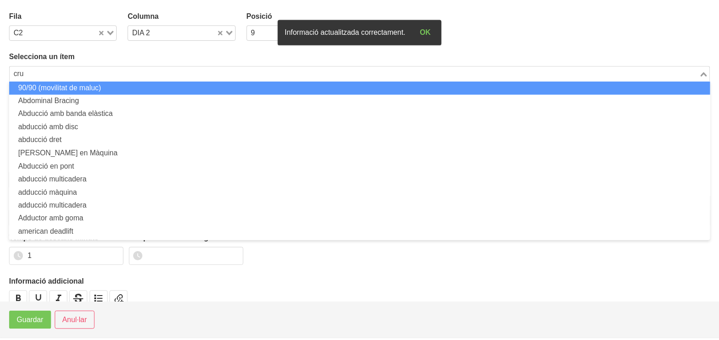
scroll to position [0, 0]
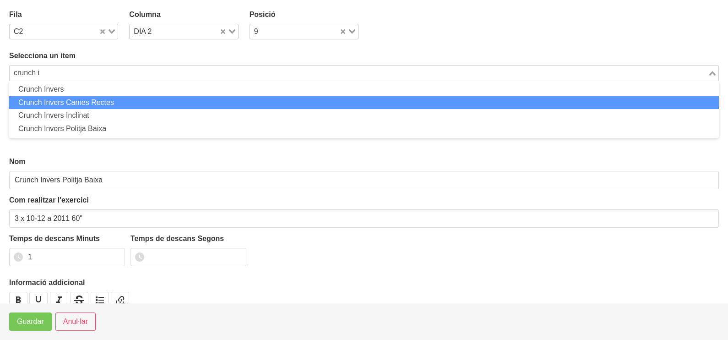
drag, startPoint x: 102, startPoint y: 97, endPoint x: 101, endPoint y: 104, distance: 7.5
click at [101, 100] on li "Crunch Invers Cames Rectes" at bounding box center [364, 102] width 710 height 13
type input "crunch i"
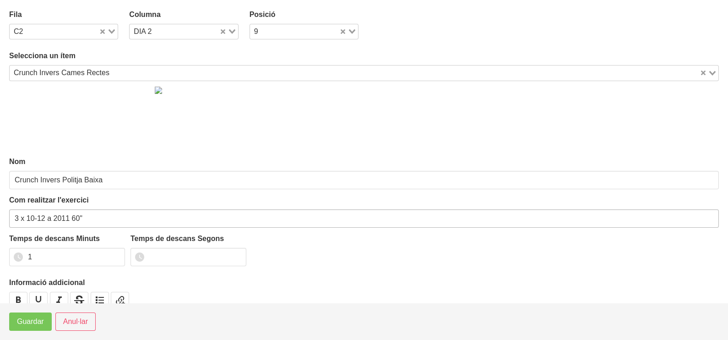
type input "Crunch Invers Cames Rectes"
drag, startPoint x: 45, startPoint y: 217, endPoint x: 28, endPoint y: 224, distance: 19.1
click at [28, 224] on input "3 x 10-12 a 2011 60"" at bounding box center [364, 218] width 710 height 18
click at [33, 219] on input "3 x 10-12 a 2011 60"" at bounding box center [364, 218] width 710 height 18
type input "3 x 8-12 a 2011 60""
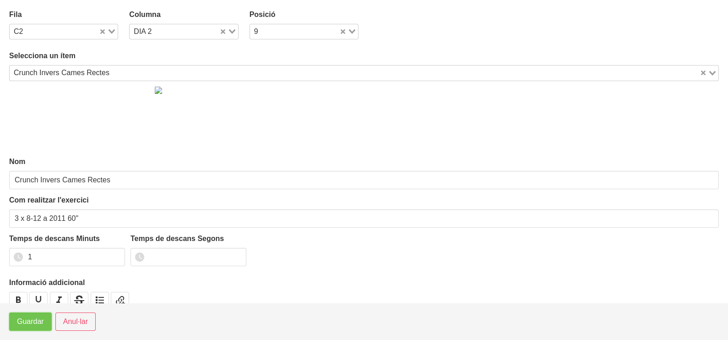
click at [26, 320] on span "Guardar" at bounding box center [30, 321] width 27 height 11
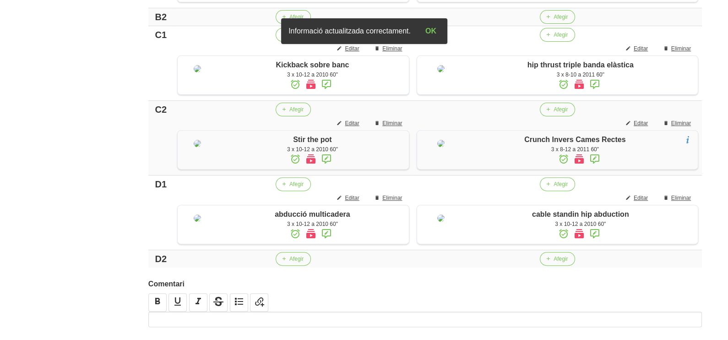
scroll to position [246, 0]
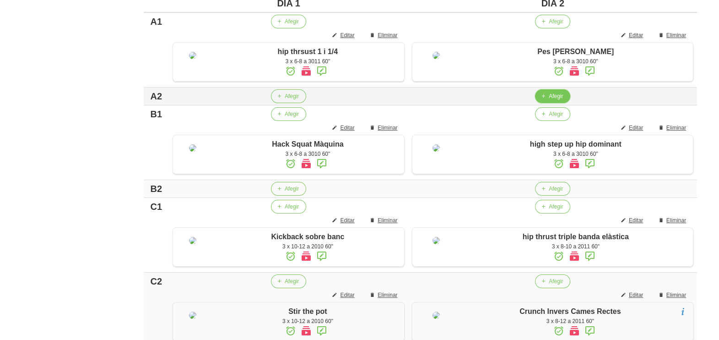
click at [546, 100] on span "button" at bounding box center [543, 96] width 8 height 8
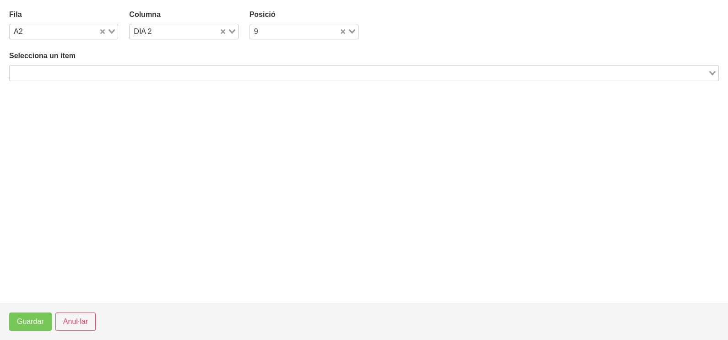
click at [174, 69] on input "Search for option" at bounding box center [359, 72] width 696 height 11
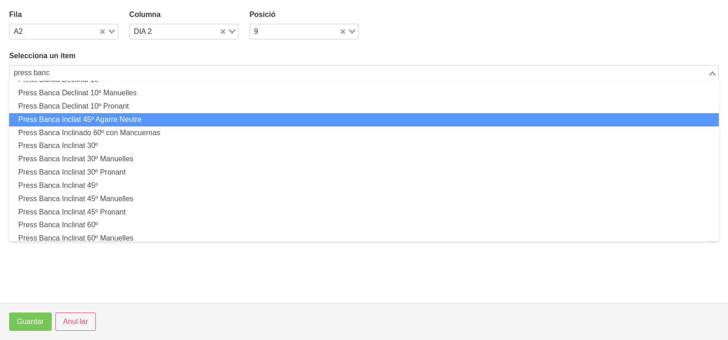
scroll to position [114, 0]
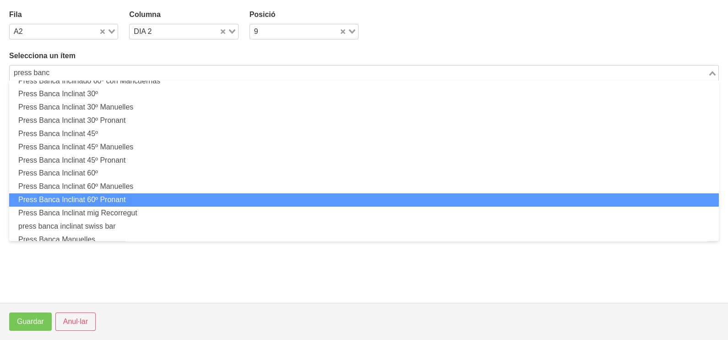
click at [153, 201] on li "Press Banca Inclinat 60º Pronant" at bounding box center [364, 199] width 710 height 13
type input "press banc"
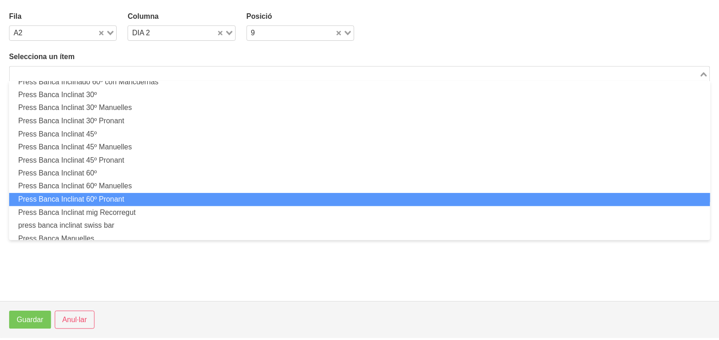
scroll to position [2, 0]
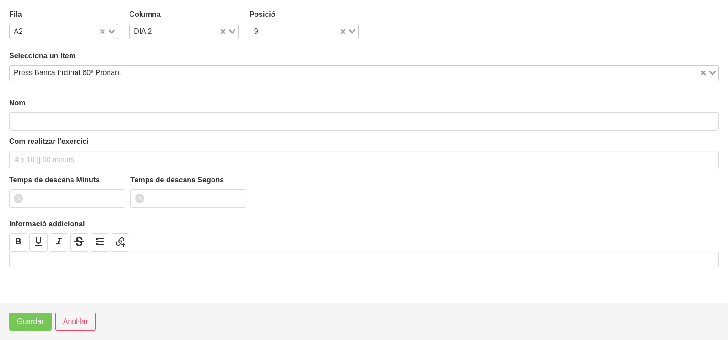
type input "Press Banca Inclinat 60º Pronant"
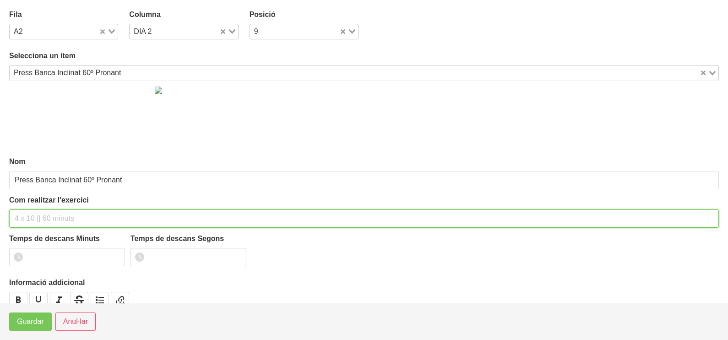
click at [30, 212] on input "text" at bounding box center [364, 218] width 710 height 18
type input "3 x 6-8 a 3010 60""
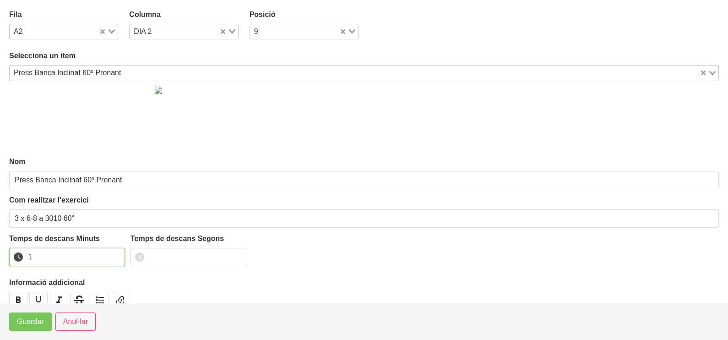
type input "1"
click at [114, 255] on input "1" at bounding box center [67, 257] width 116 height 18
click at [27, 322] on span "Guardar" at bounding box center [30, 321] width 27 height 11
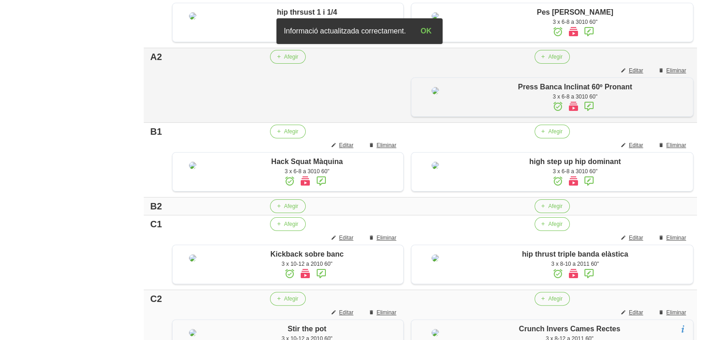
scroll to position [303, 0]
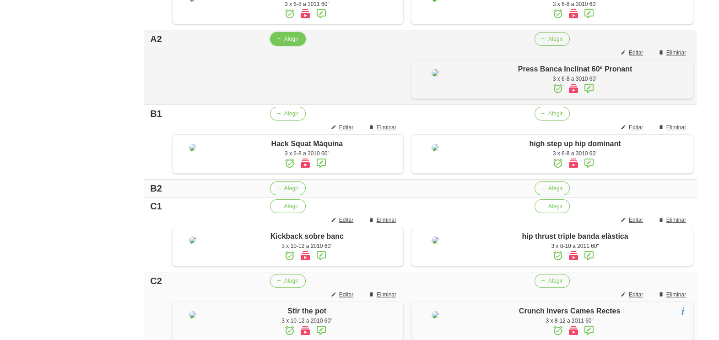
click at [288, 43] on span "Afegir" at bounding box center [291, 39] width 14 height 8
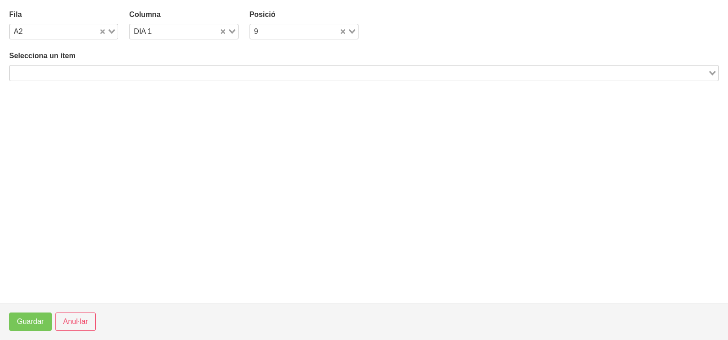
click at [160, 71] on input "Search for option" at bounding box center [359, 72] width 696 height 11
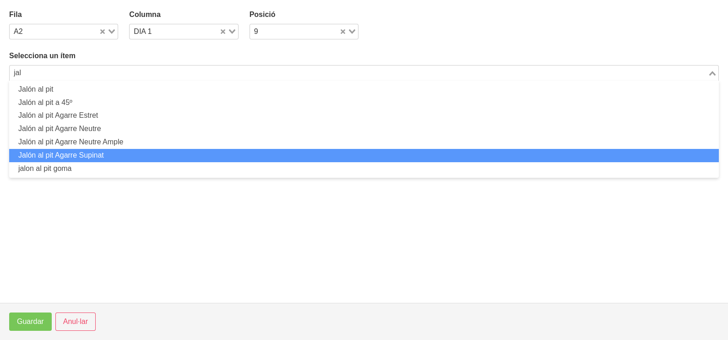
click at [142, 151] on li "Jalón al pit Agarre Supinat" at bounding box center [364, 155] width 710 height 13
type input "jal"
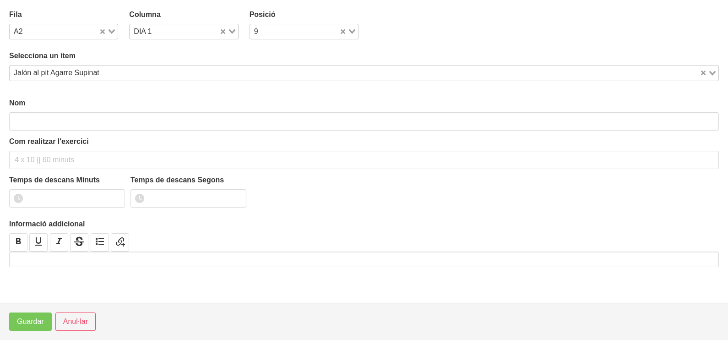
type input "Jalón al pit Agarre Supinat"
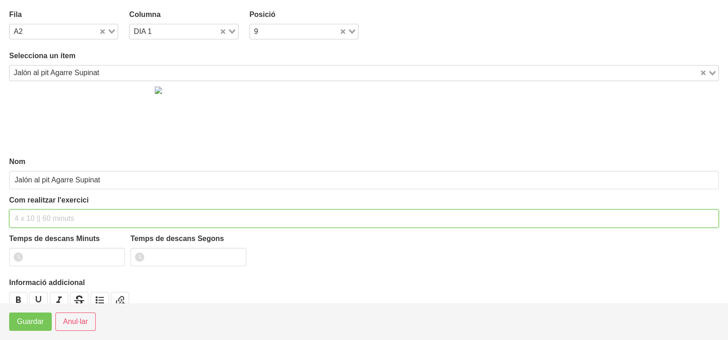
click at [37, 212] on input "text" at bounding box center [364, 218] width 710 height 18
type input "3 x 6-8 a 3010 60""
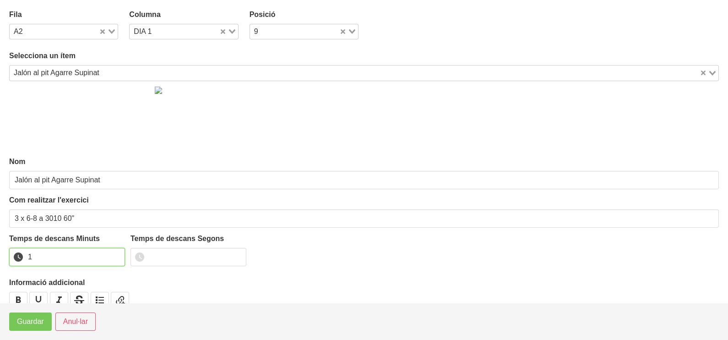
drag, startPoint x: 116, startPoint y: 253, endPoint x: 83, endPoint y: 270, distance: 37.3
type input "1"
click at [112, 255] on input "1" at bounding box center [67, 257] width 116 height 18
click at [25, 319] on span "Guardar" at bounding box center [30, 321] width 27 height 11
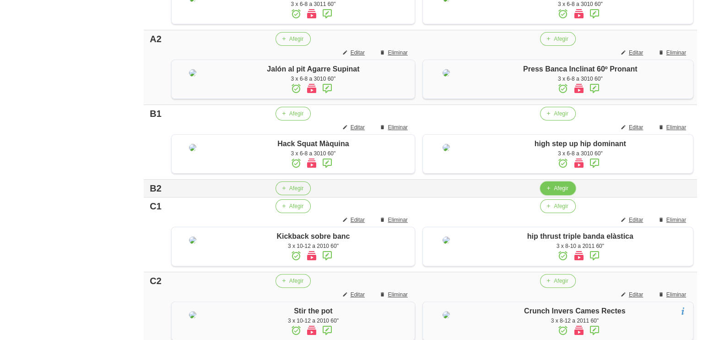
click at [558, 192] on span "Afegir" at bounding box center [561, 188] width 14 height 8
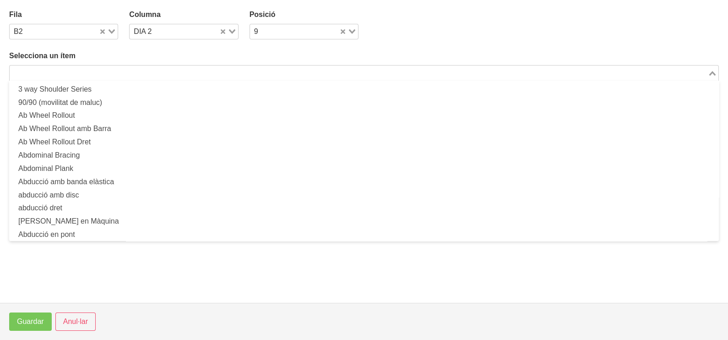
click at [142, 76] on input "Search for option" at bounding box center [359, 72] width 696 height 11
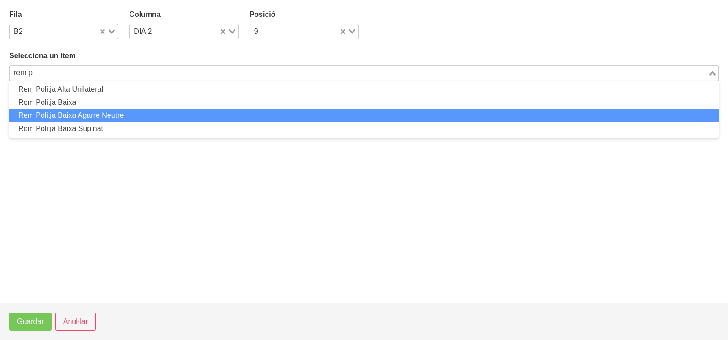
click at [199, 111] on li "Rem Politja Baixa Agarre Neutre" at bounding box center [364, 115] width 710 height 13
type input "rem p"
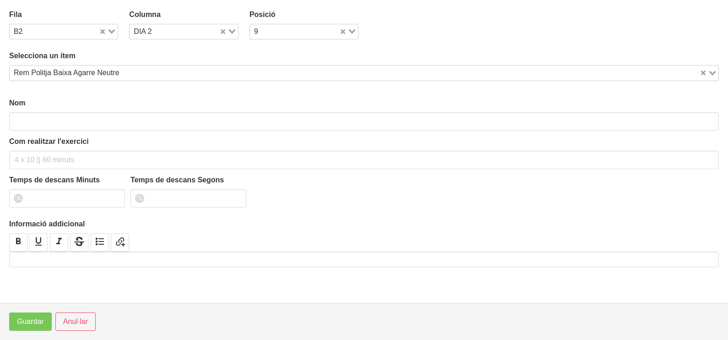
type input "Rem Politja Baixa Agarre Neutre"
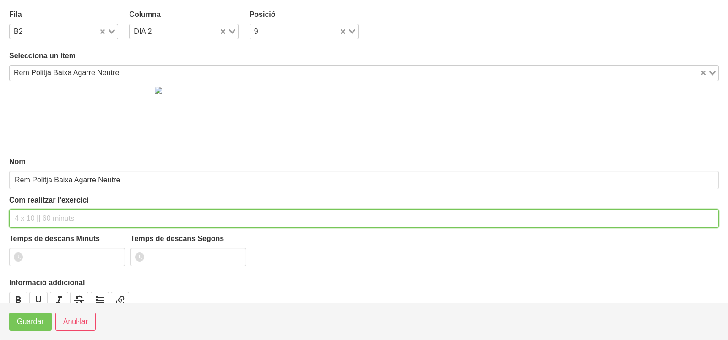
click at [39, 216] on input "text" at bounding box center [364, 218] width 710 height 18
type input "3 x 8-10 a 2011 60""
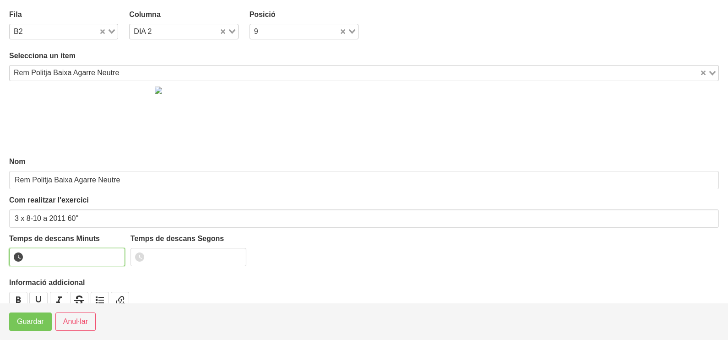
type input "1"
click at [114, 255] on input "1" at bounding box center [67, 257] width 116 height 18
click at [43, 316] on span "Guardar" at bounding box center [30, 321] width 27 height 11
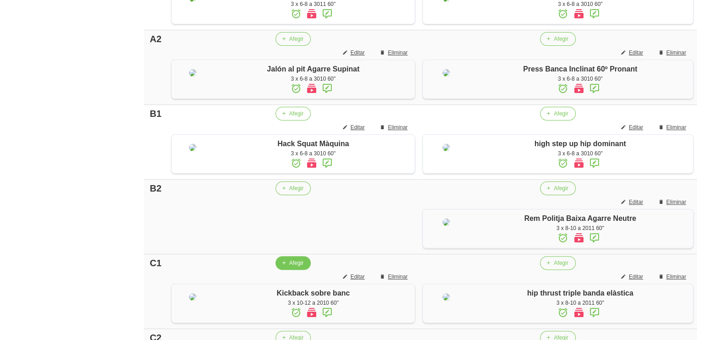
scroll to position [475, 0]
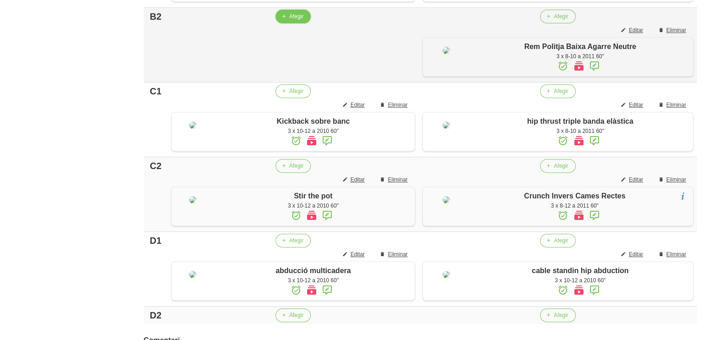
click at [289, 21] on span "Afegir" at bounding box center [296, 16] width 14 height 8
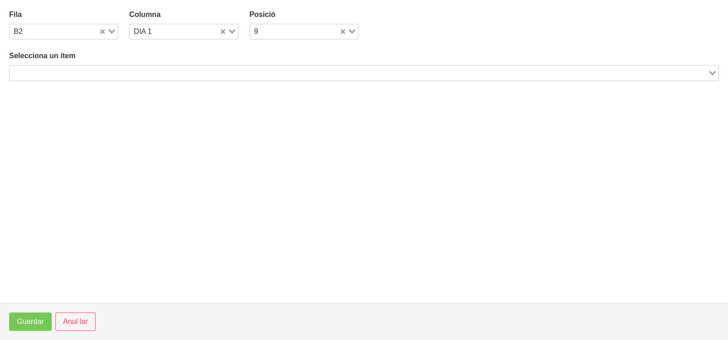
click at [145, 76] on input "Search for option" at bounding box center [359, 72] width 696 height 11
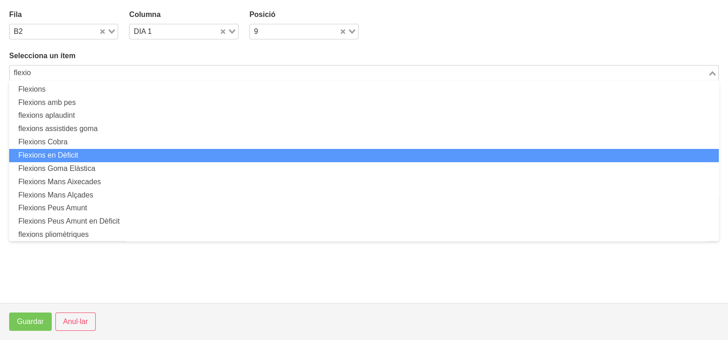
click at [108, 154] on li "Flexions en Dèficit" at bounding box center [364, 155] width 710 height 13
type input "flexio"
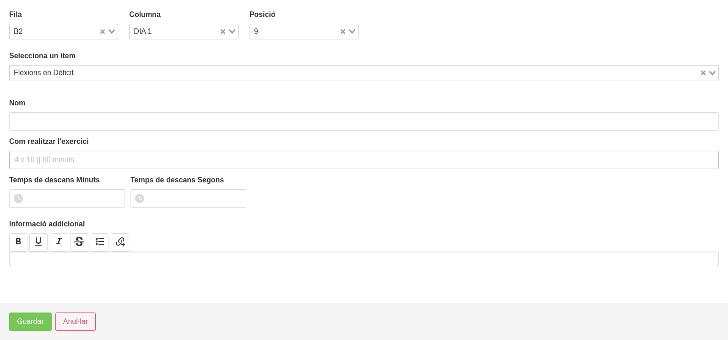
type input "Flexions en Dèficit"
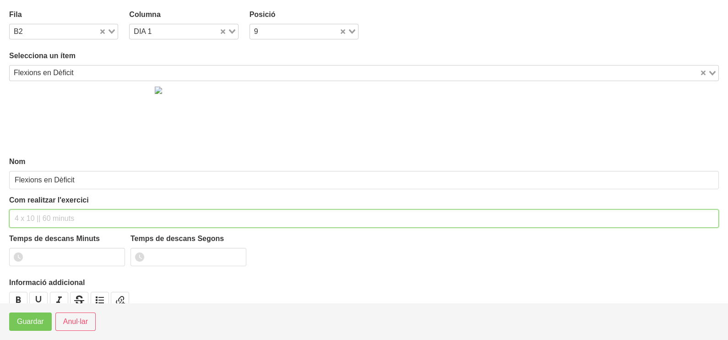
click at [40, 211] on input "text" at bounding box center [364, 218] width 710 height 18
type input "3 x màx (assistides amb goma) 60""
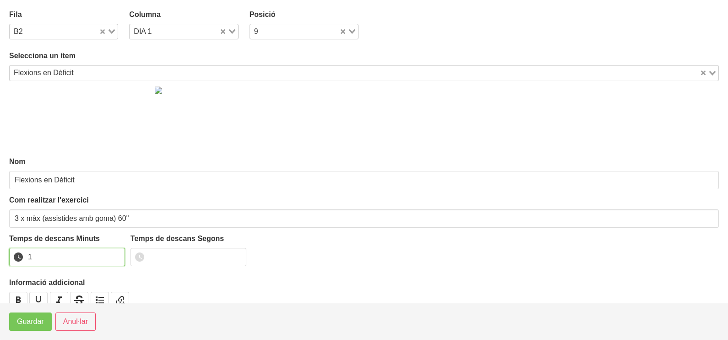
drag, startPoint x: 114, startPoint y: 252, endPoint x: 66, endPoint y: 276, distance: 53.8
type input "1"
click at [113, 253] on input "1" at bounding box center [67, 257] width 116 height 18
click at [21, 318] on span "Guardar" at bounding box center [30, 321] width 27 height 11
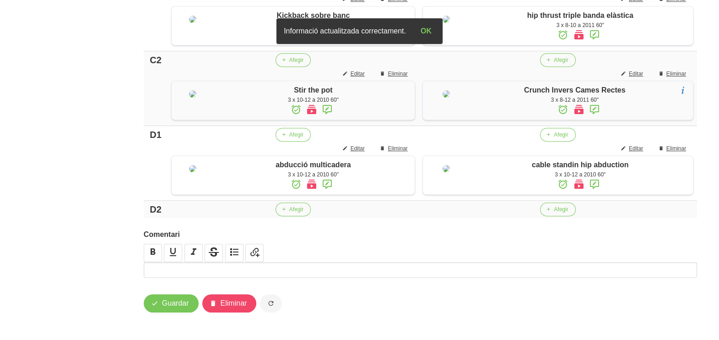
scroll to position [751, 0]
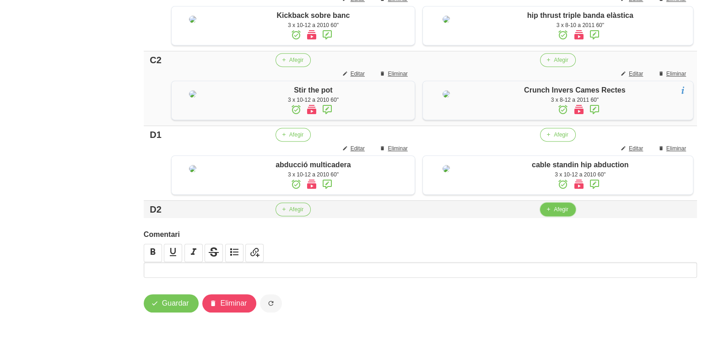
click at [553, 210] on button "Afegir" at bounding box center [557, 209] width 35 height 14
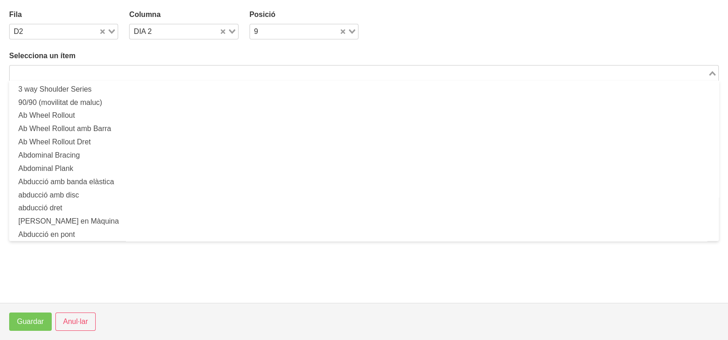
click at [164, 67] on input "Search for option" at bounding box center [359, 72] width 696 height 11
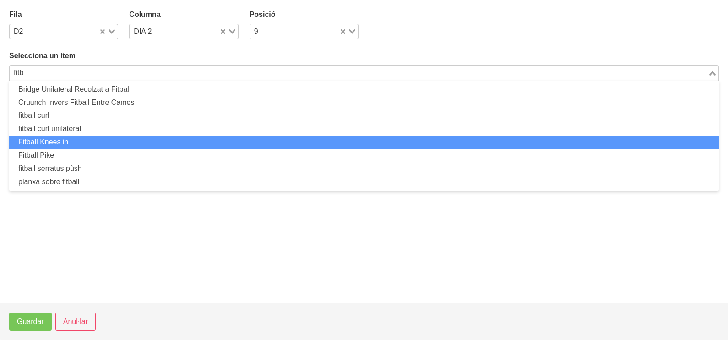
click at [114, 142] on li "Fitball Knees in" at bounding box center [364, 141] width 710 height 13
type input "fitb"
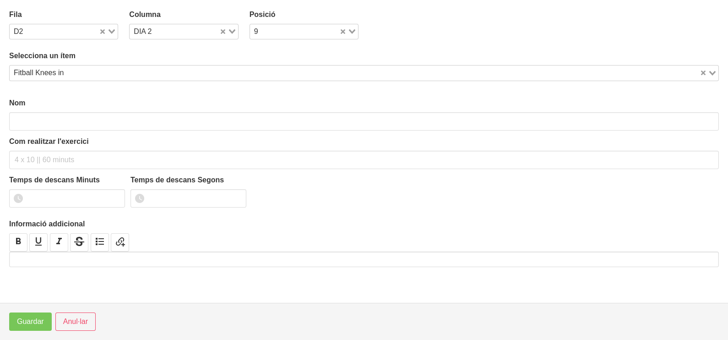
type input "Fitball Knees in"
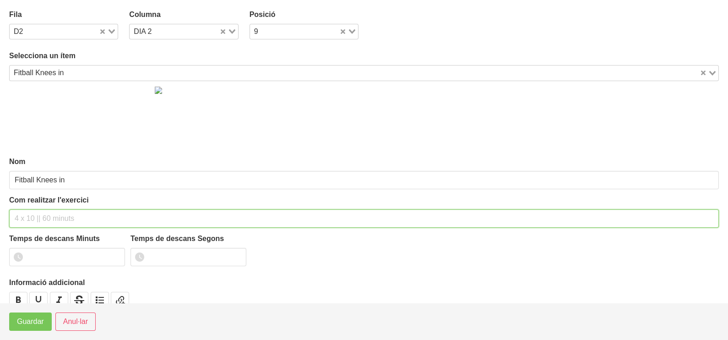
click at [46, 213] on input "text" at bounding box center [364, 218] width 710 height 18
type input "3 x 10-12 a 2010 60""
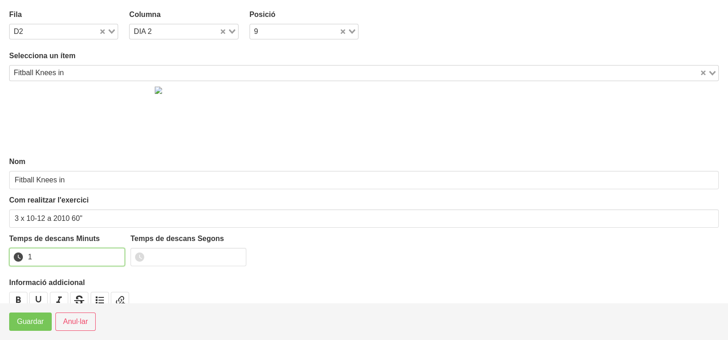
drag, startPoint x: 116, startPoint y: 255, endPoint x: 54, endPoint y: 286, distance: 69.6
type input "1"
click at [114, 256] on input "1" at bounding box center [67, 257] width 116 height 18
click at [22, 324] on span "Guardar" at bounding box center [30, 321] width 27 height 11
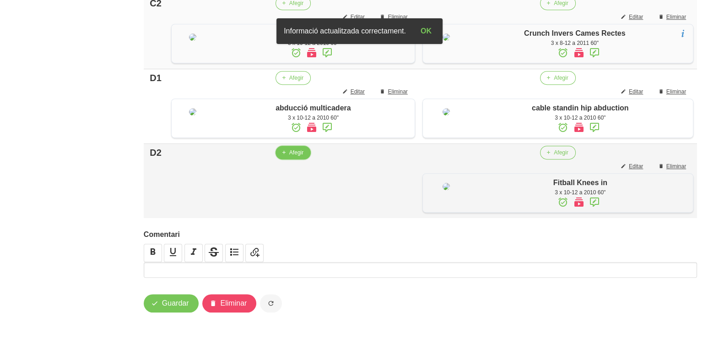
click at [289, 157] on span "Afegir" at bounding box center [296, 152] width 14 height 8
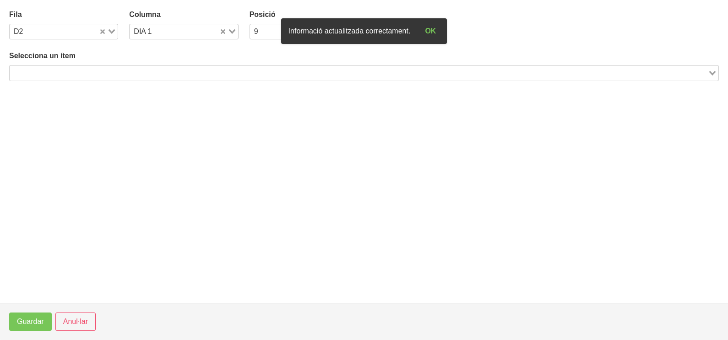
click at [124, 70] on input "Search for option" at bounding box center [359, 72] width 696 height 11
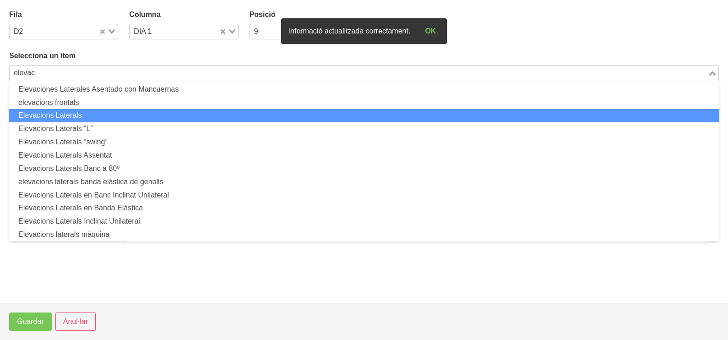
click at [120, 116] on li "Elevacions Laterals" at bounding box center [364, 115] width 710 height 13
type input "elevac"
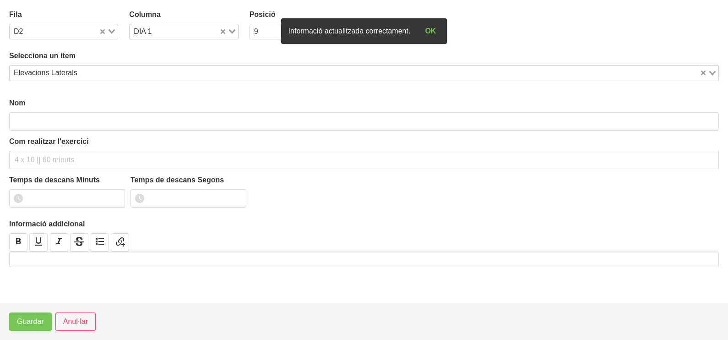
type input "Elevacions Laterals"
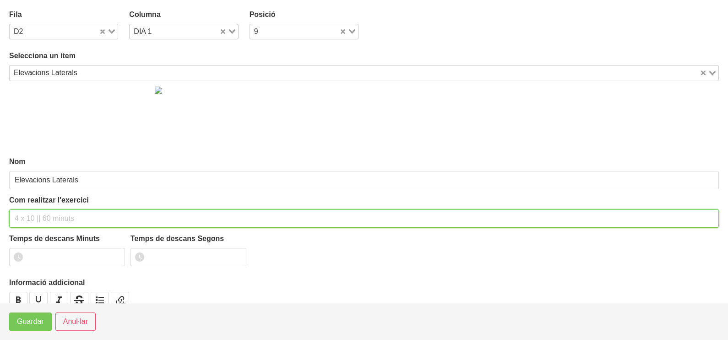
click at [46, 218] on input "text" at bounding box center [364, 218] width 710 height 18
type input "3 x 8-10 a 2010 60""
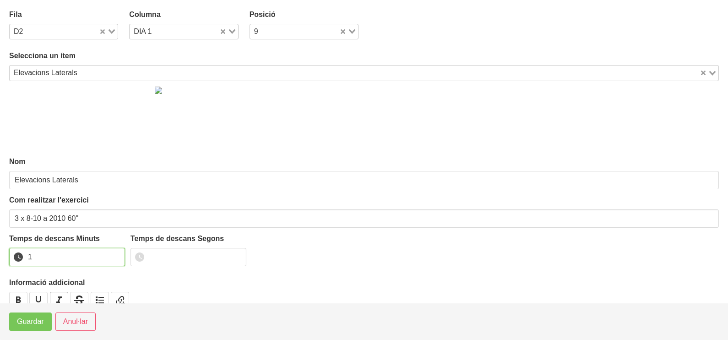
drag, startPoint x: 117, startPoint y: 252, endPoint x: 51, endPoint y: 295, distance: 78.1
type input "1"
click at [112, 255] on input "1" at bounding box center [67, 257] width 116 height 18
click at [35, 322] on span "Guardar" at bounding box center [30, 321] width 27 height 11
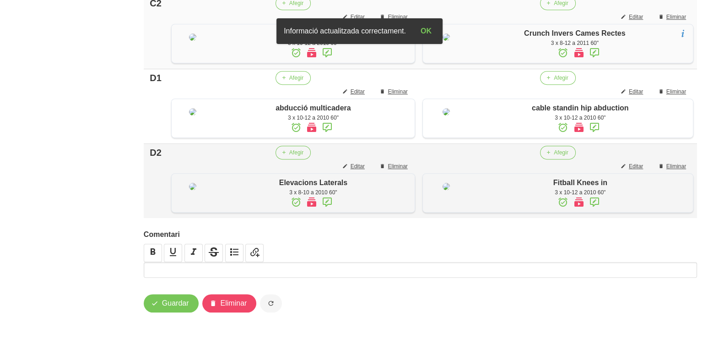
scroll to position [819, 0]
click at [169, 303] on span "Guardar" at bounding box center [175, 303] width 27 height 11
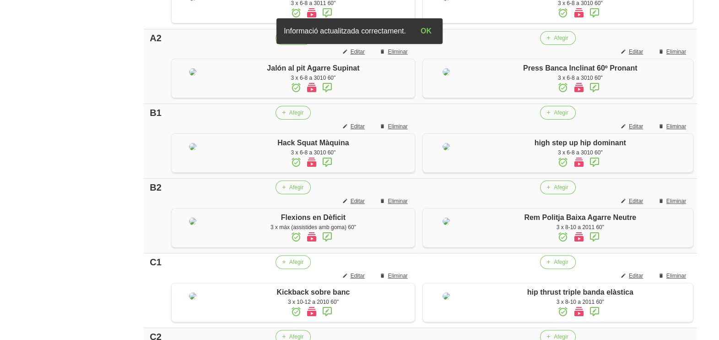
scroll to position [0, 0]
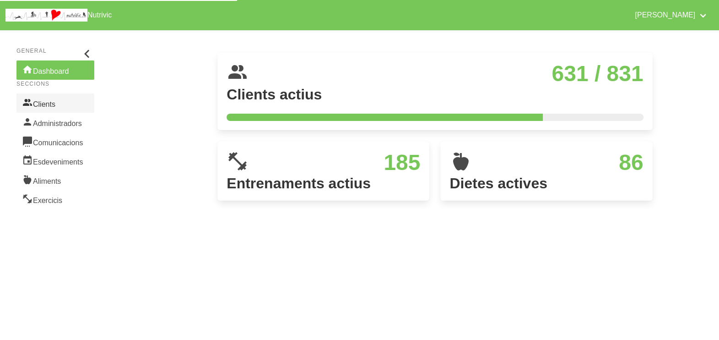
click at [50, 101] on link "Clients" at bounding box center [55, 102] width 78 height 19
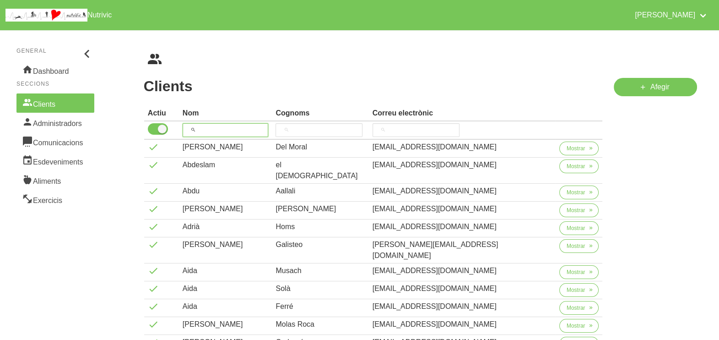
click at [221, 130] on input "search" at bounding box center [226, 130] width 86 height 14
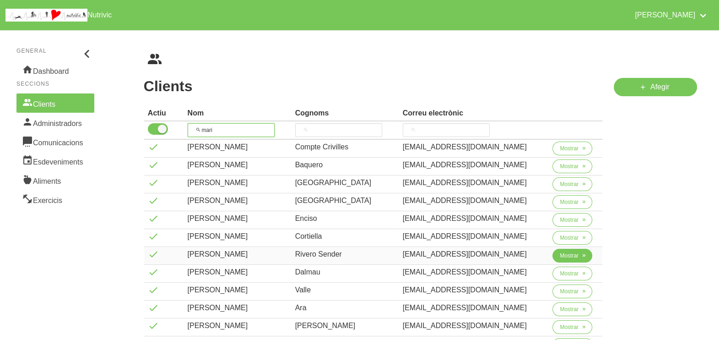
type input "mari"
click at [568, 255] on span "Mostrar" at bounding box center [569, 255] width 19 height 8
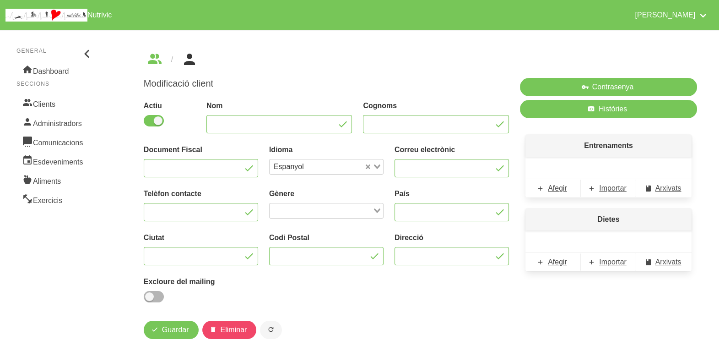
type input "[PERSON_NAME]"
type input "Rivero Sender"
type input "[EMAIL_ADDRESS][DOMAIN_NAME]"
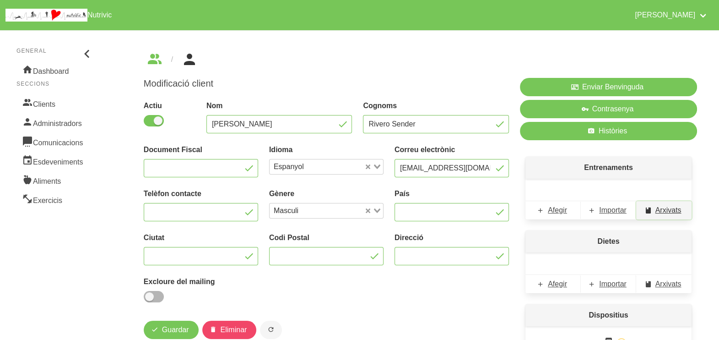
click at [667, 211] on span "Arxivats" at bounding box center [669, 210] width 26 height 11
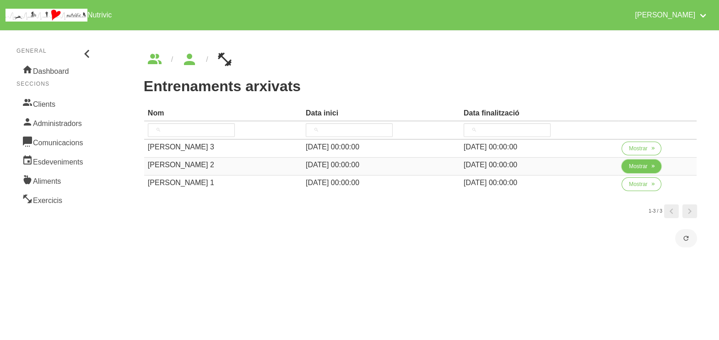
click at [638, 171] on button "Mostrar" at bounding box center [642, 166] width 40 height 14
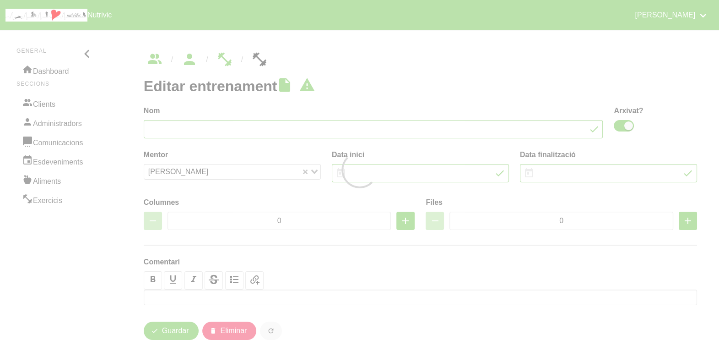
type input "Maria Rivero 2"
checkbox input "true"
type input "18/5/2025"
type input "6/7/2025"
type input "2"
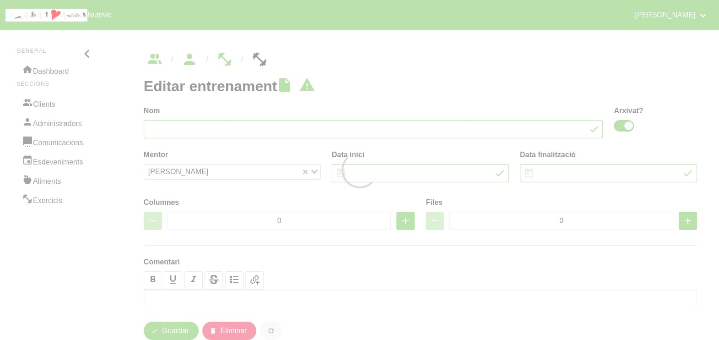
type input "8"
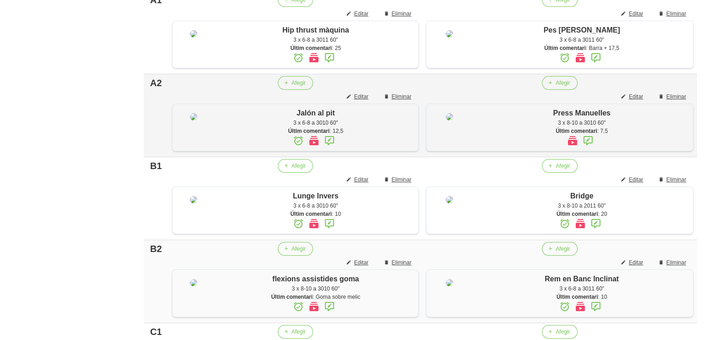
scroll to position [286, 0]
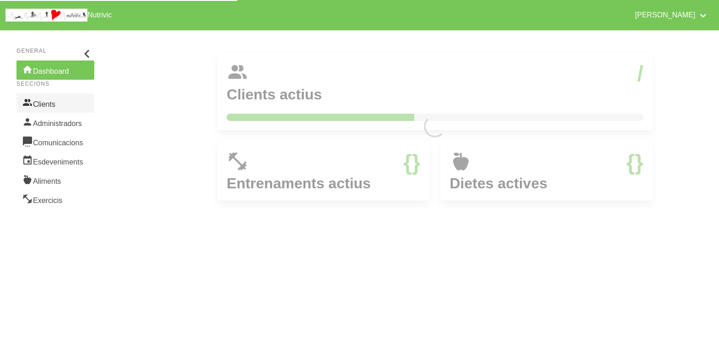
click at [43, 103] on link "Clients" at bounding box center [55, 102] width 78 height 19
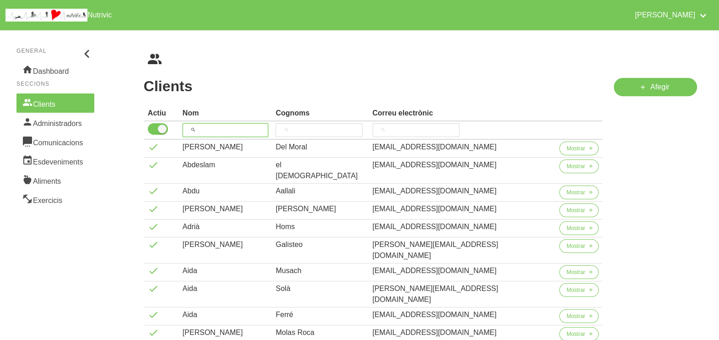
click at [221, 128] on input "search" at bounding box center [226, 130] width 86 height 14
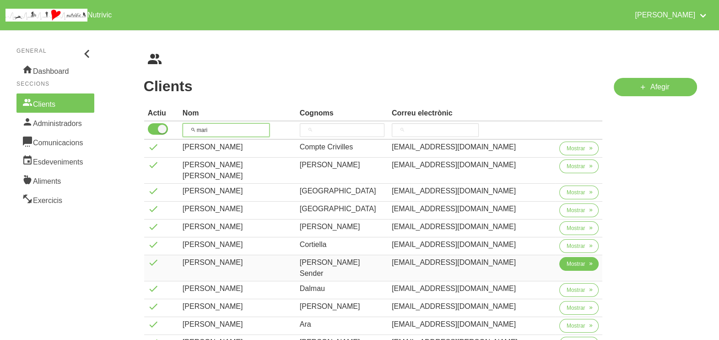
type input "mari"
click at [567, 260] on span "Mostrar" at bounding box center [576, 264] width 19 height 8
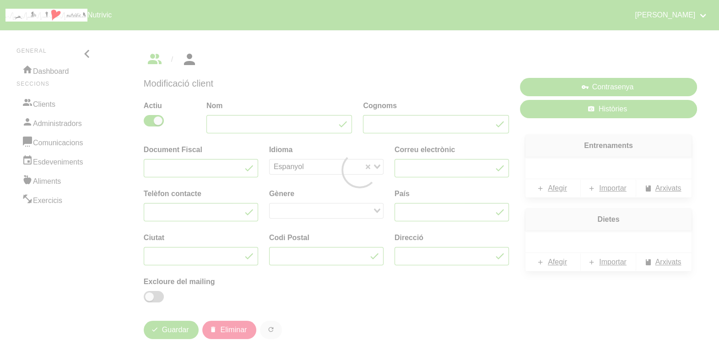
type input "[PERSON_NAME]"
type input "Rivero Sender"
type input "[EMAIL_ADDRESS][DOMAIN_NAME]"
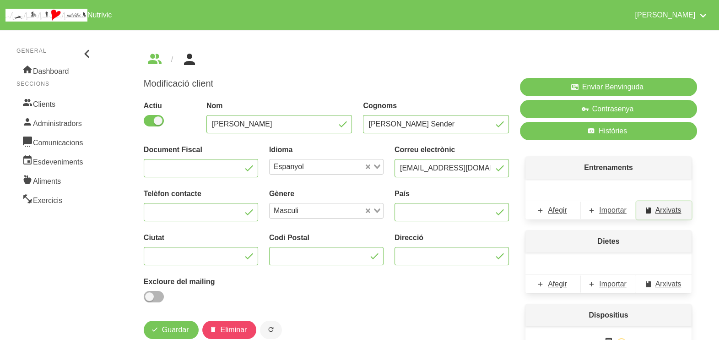
click at [666, 213] on span "Arxivats" at bounding box center [669, 210] width 26 height 11
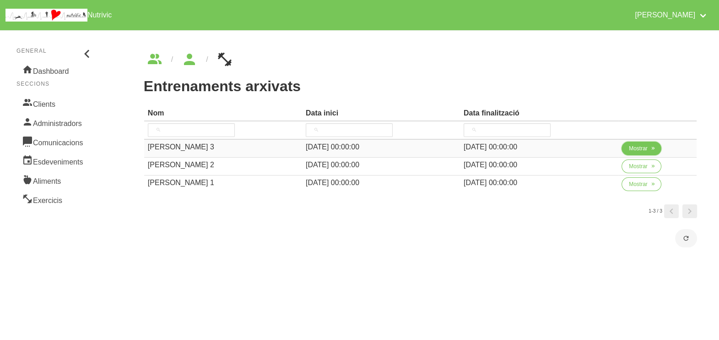
click at [629, 146] on span "Mostrar" at bounding box center [638, 148] width 19 height 8
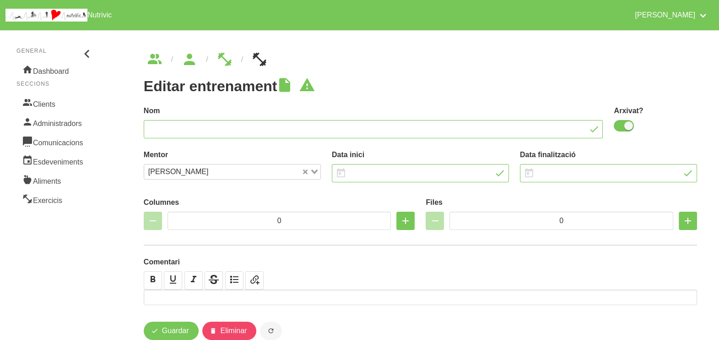
type input "Maria Rivero 3"
checkbox input "true"
type input "6/7/2025"
type input "31/8/2025"
type input "2"
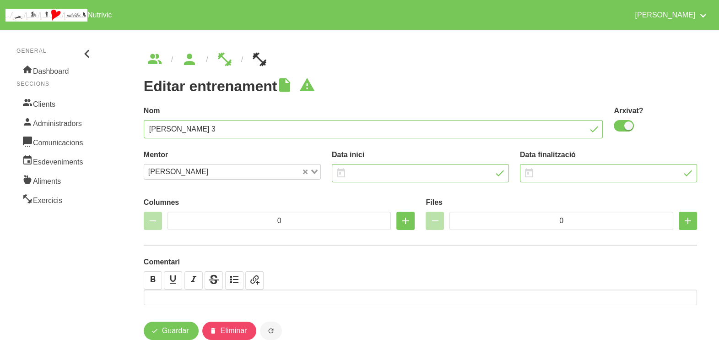
type input "8"
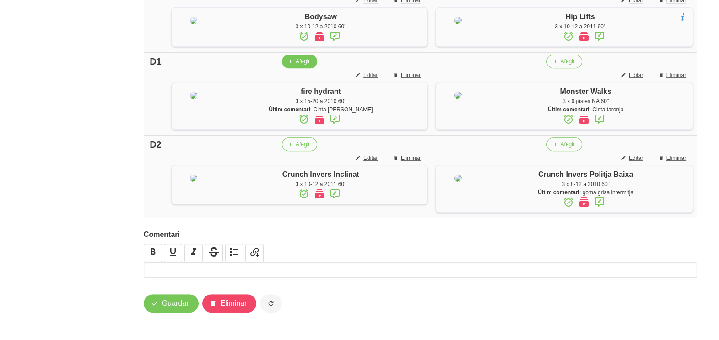
scroll to position [629, 0]
